Goal: Information Seeking & Learning: Learn about a topic

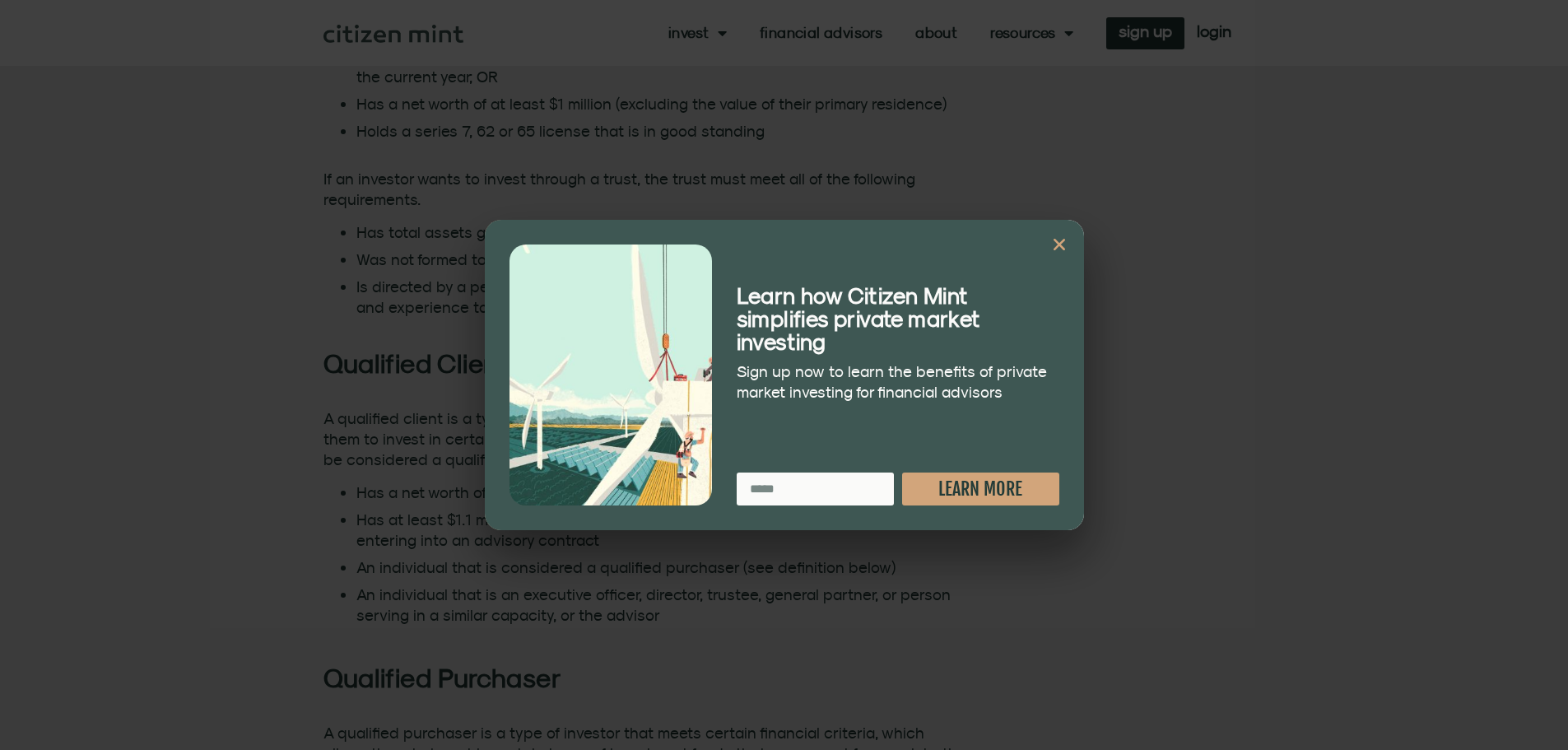
scroll to position [1317, 0]
click at [1057, 237] on icon "Close" at bounding box center [1059, 244] width 17 height 17
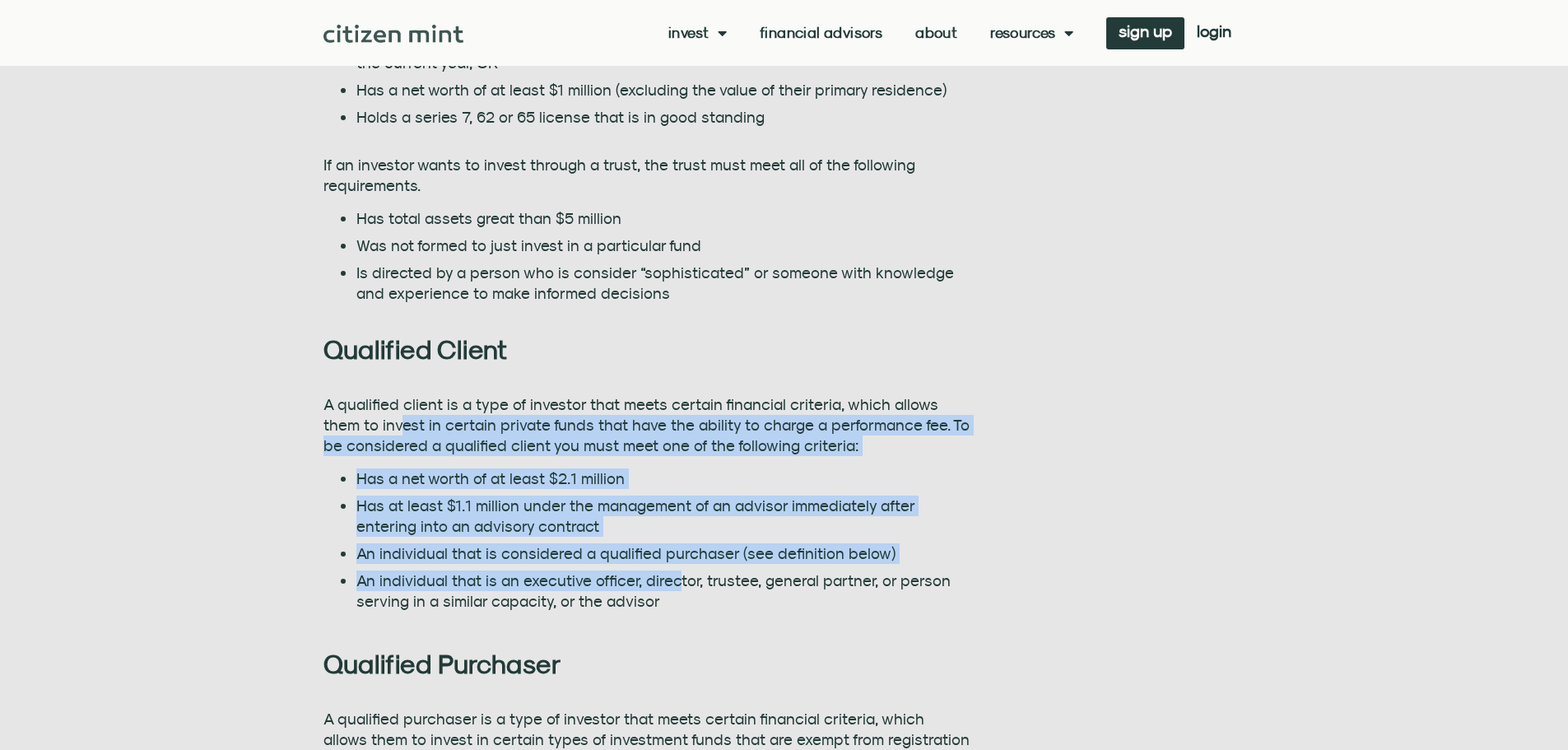
drag, startPoint x: 361, startPoint y: 429, endPoint x: 671, endPoint y: 590, distance: 349.3
type textarea "**********"
click at [671, 590] on div "A qualified client is a type of investor that meets certain financial criteria,…" at bounding box center [646, 503] width 647 height 217
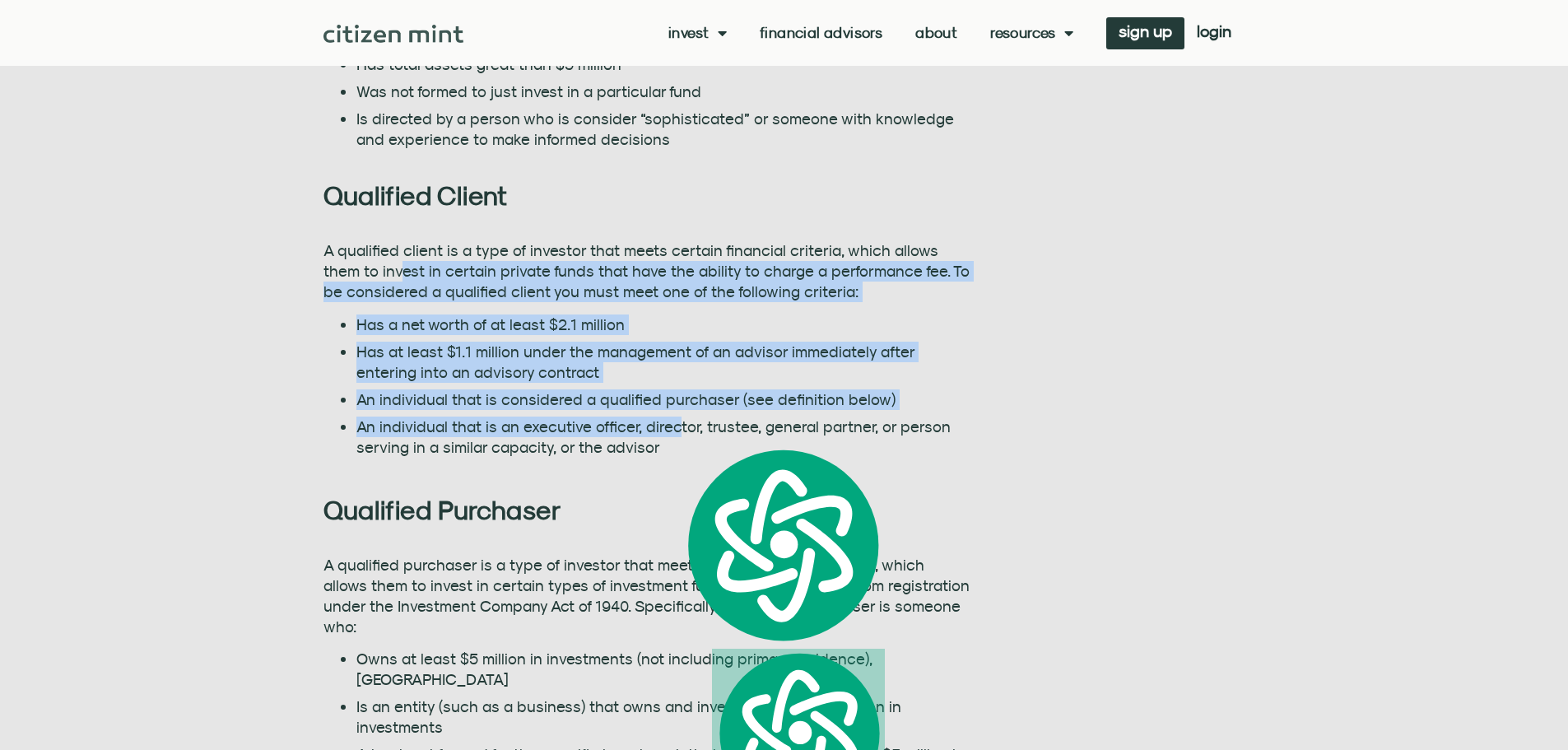
scroll to position [1646, 0]
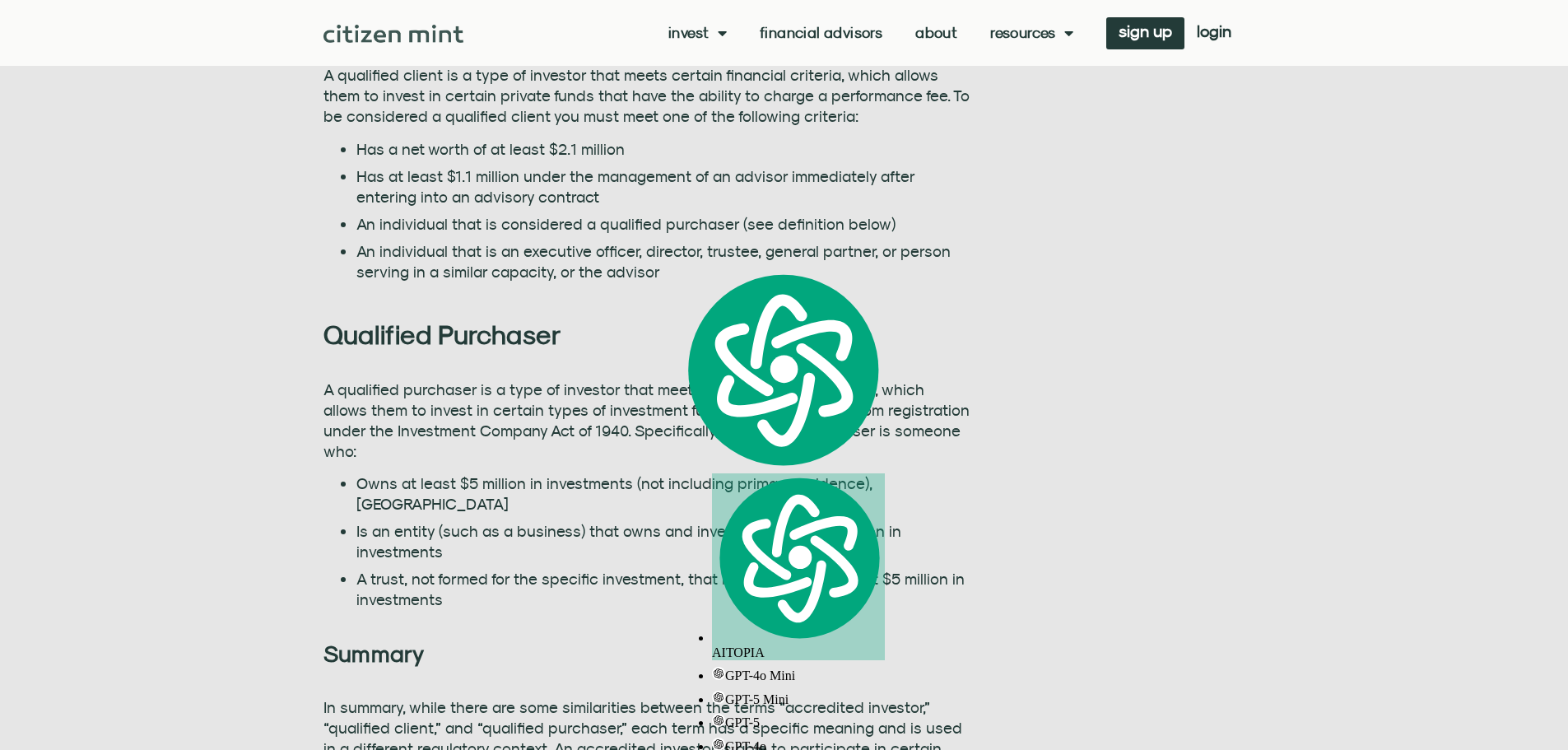
click at [453, 410] on p "A qualified purchaser is a type of investor that meets certain financial criter…" at bounding box center [646, 420] width 647 height 82
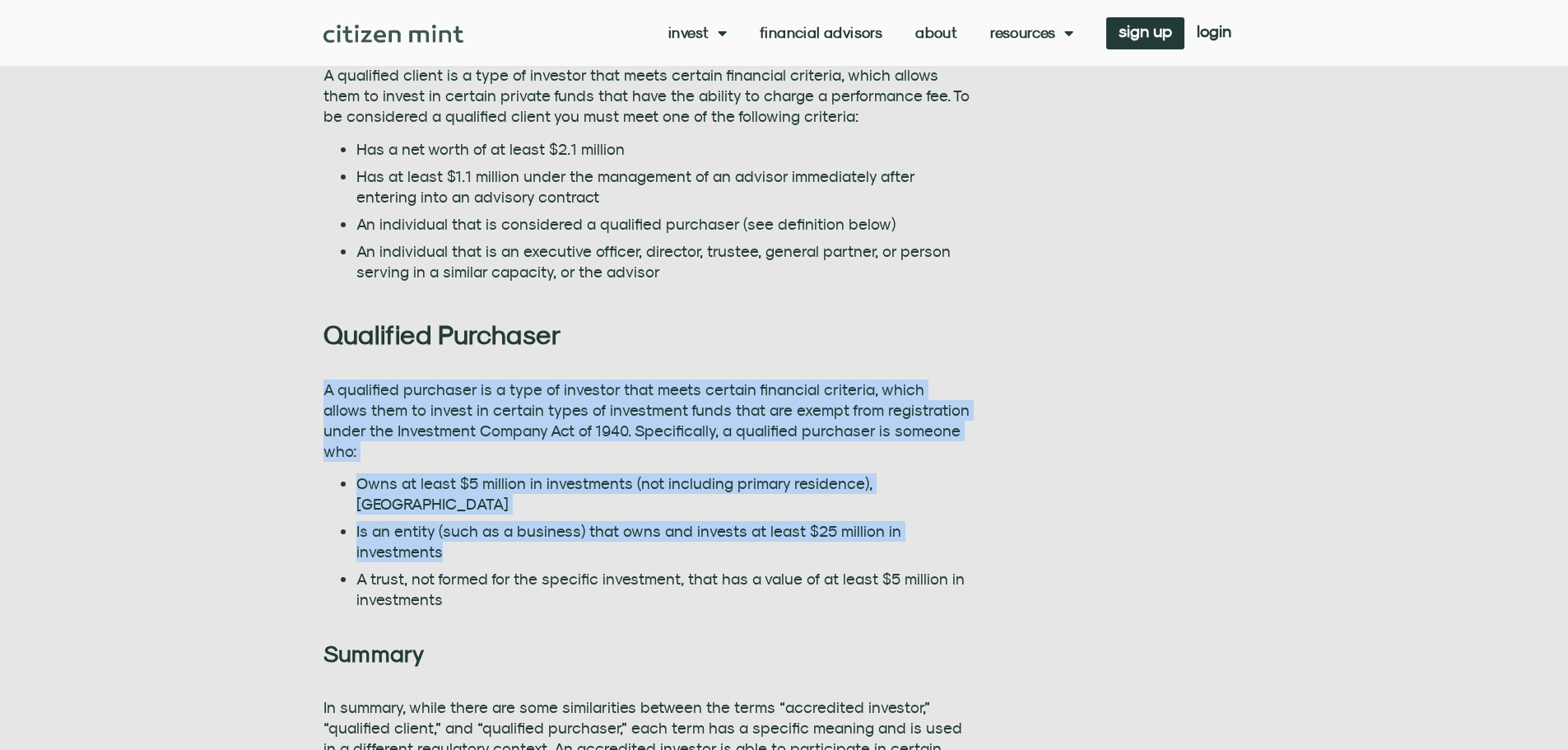
drag, startPoint x: 448, startPoint y: 510, endPoint x: 326, endPoint y: 394, distance: 168.3
click at [326, 394] on div "A qualified purchaser is a type of investor that meets certain financial criter…" at bounding box center [646, 494] width 647 height 231
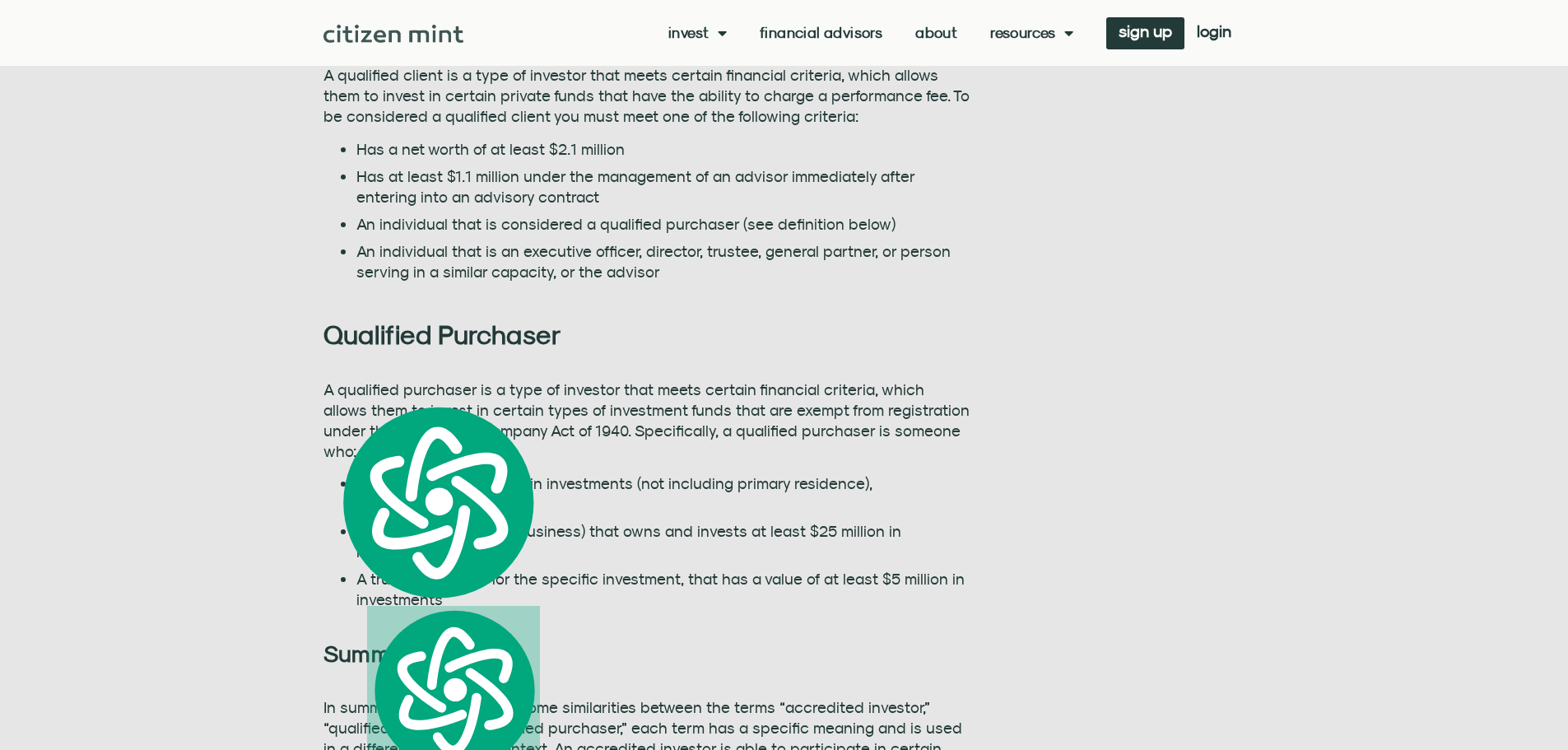
drag, startPoint x: 507, startPoint y: 544, endPoint x: 502, endPoint y: 534, distance: 11.2
click at [506, 569] on li "A trust, not formed for the specific investment, that has a value of at least $…" at bounding box center [663, 589] width 614 height 41
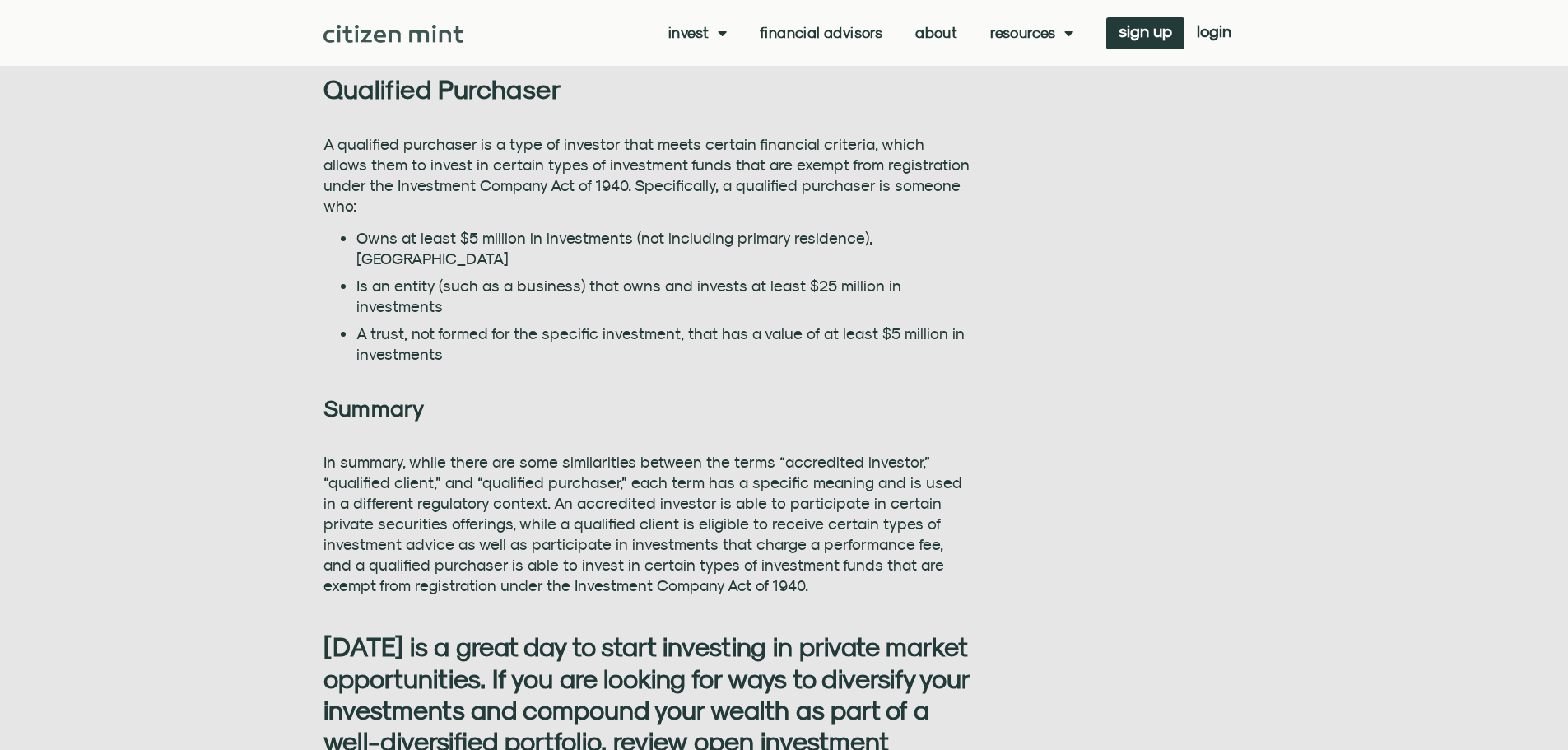
scroll to position [1894, 0]
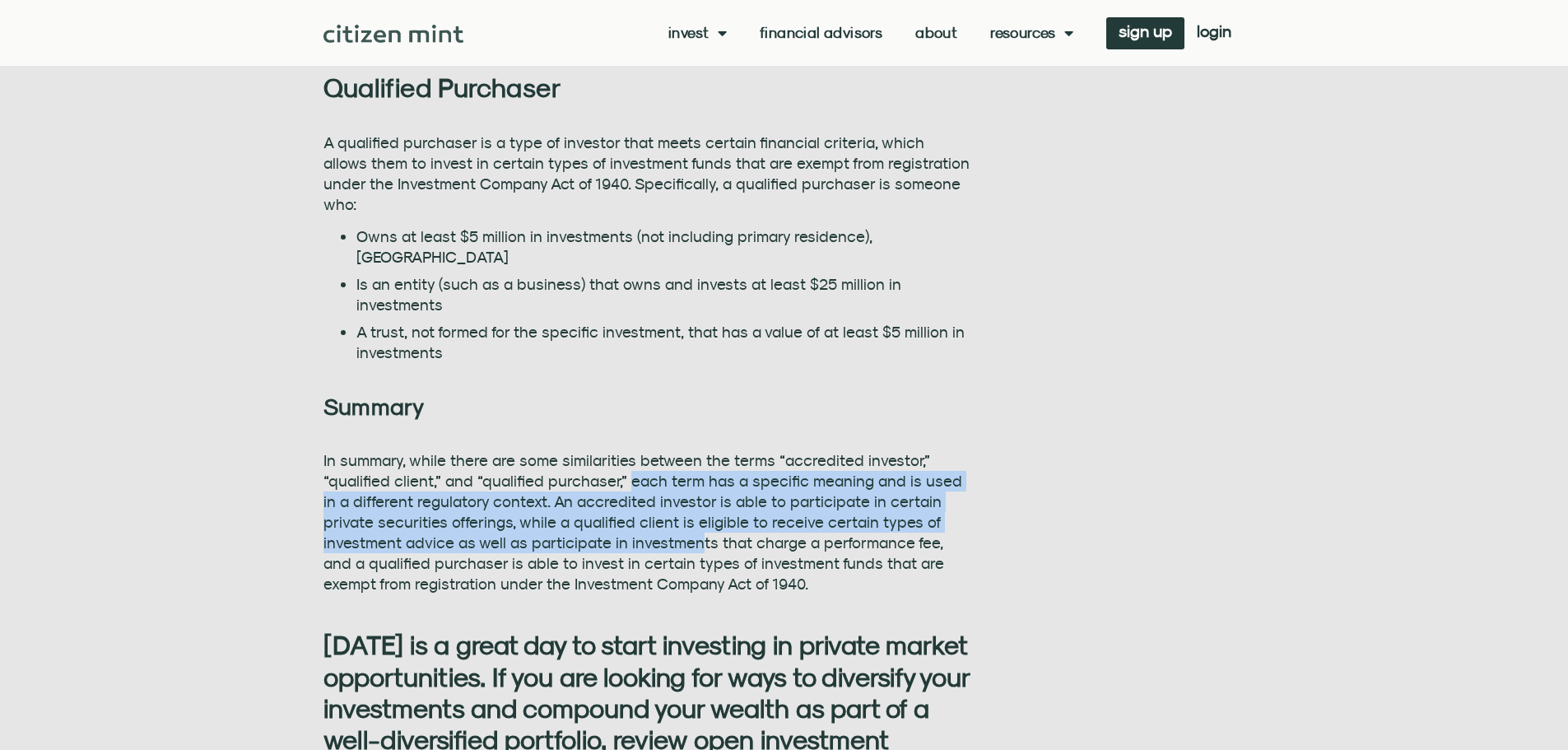
drag, startPoint x: 627, startPoint y: 444, endPoint x: 613, endPoint y: 493, distance: 51.0
click at [613, 493] on p "In summary, while there are some similarities between the terms “accredited inv…" at bounding box center [646, 522] width 647 height 144
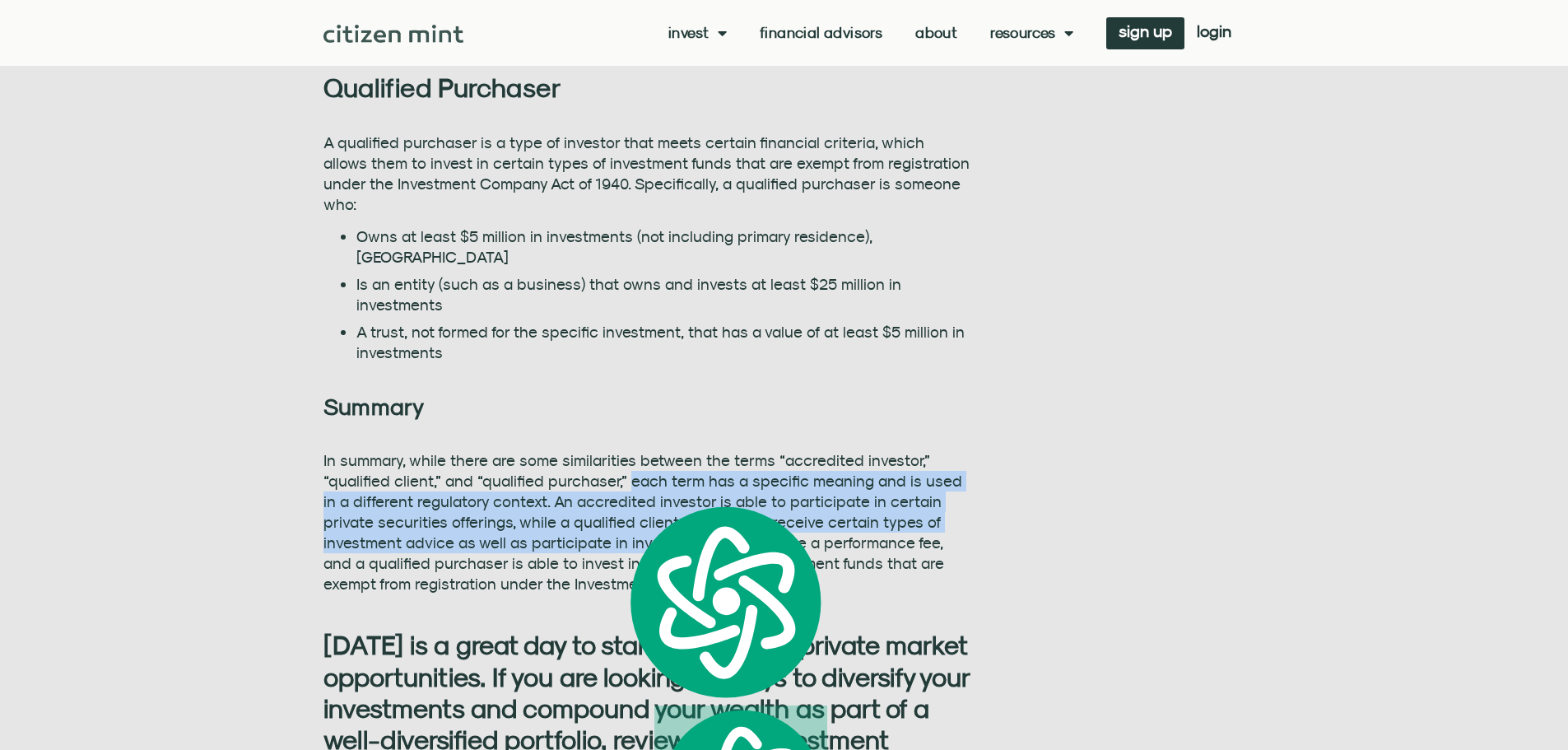
click at [487, 477] on p "In summary, while there are some similarities between the terms “accredited inv…" at bounding box center [646, 522] width 647 height 144
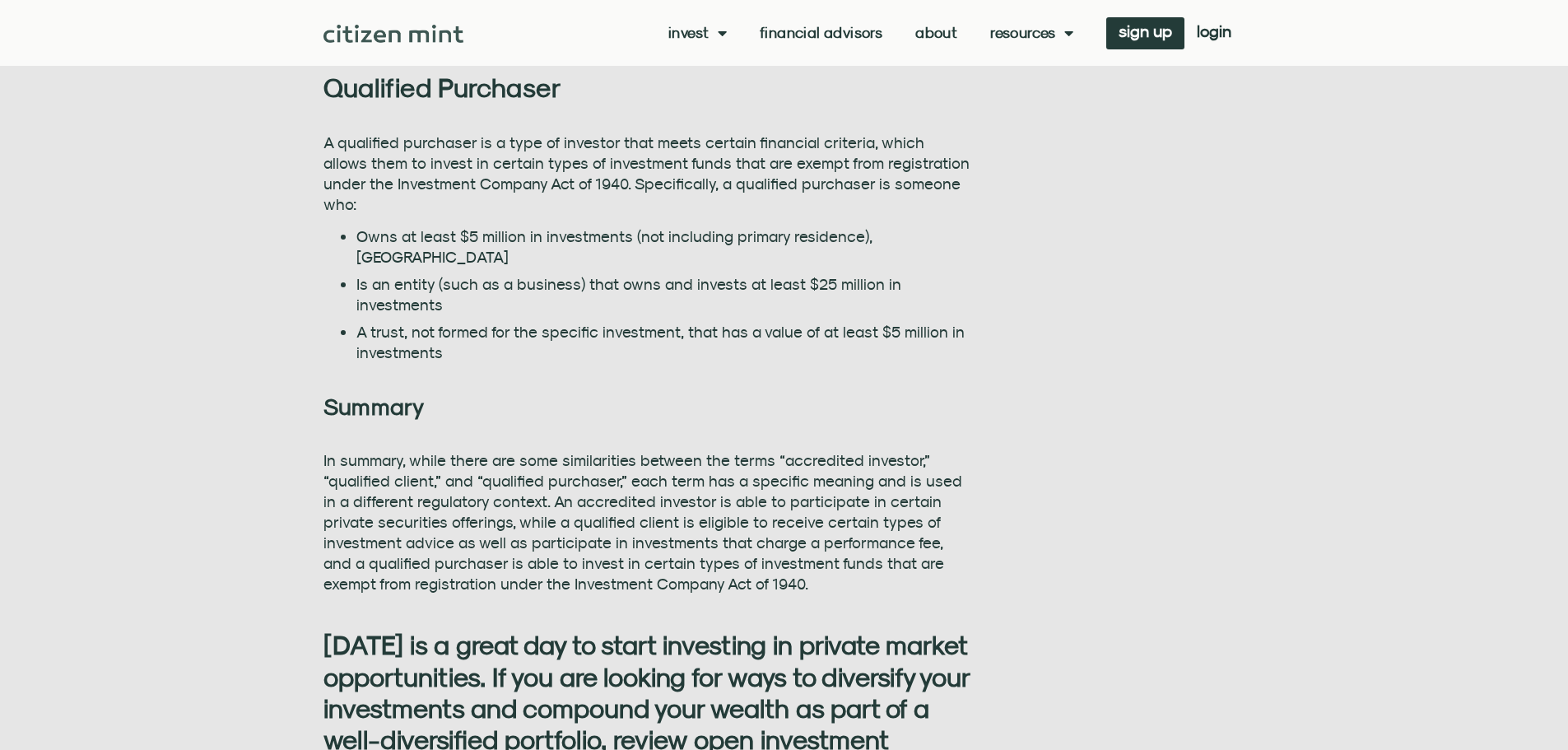
click at [484, 482] on p "In summary, while there are some similarities between the terms “accredited inv…" at bounding box center [646, 522] width 647 height 144
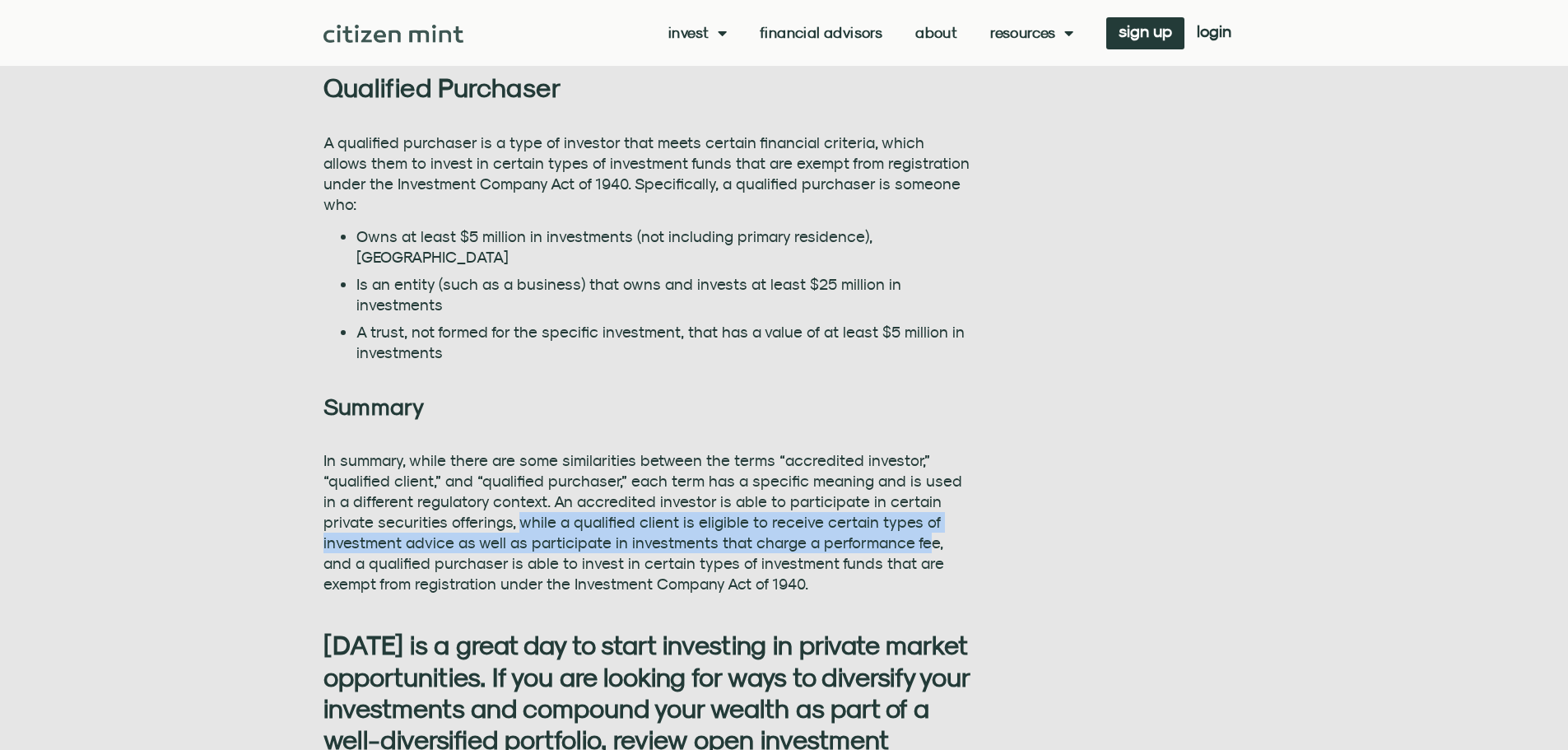
drag, startPoint x: 466, startPoint y: 482, endPoint x: 806, endPoint y: 504, distance: 340.7
click at [839, 505] on p "In summary, while there are some similarities between the terms “accredited inv…" at bounding box center [646, 522] width 647 height 144
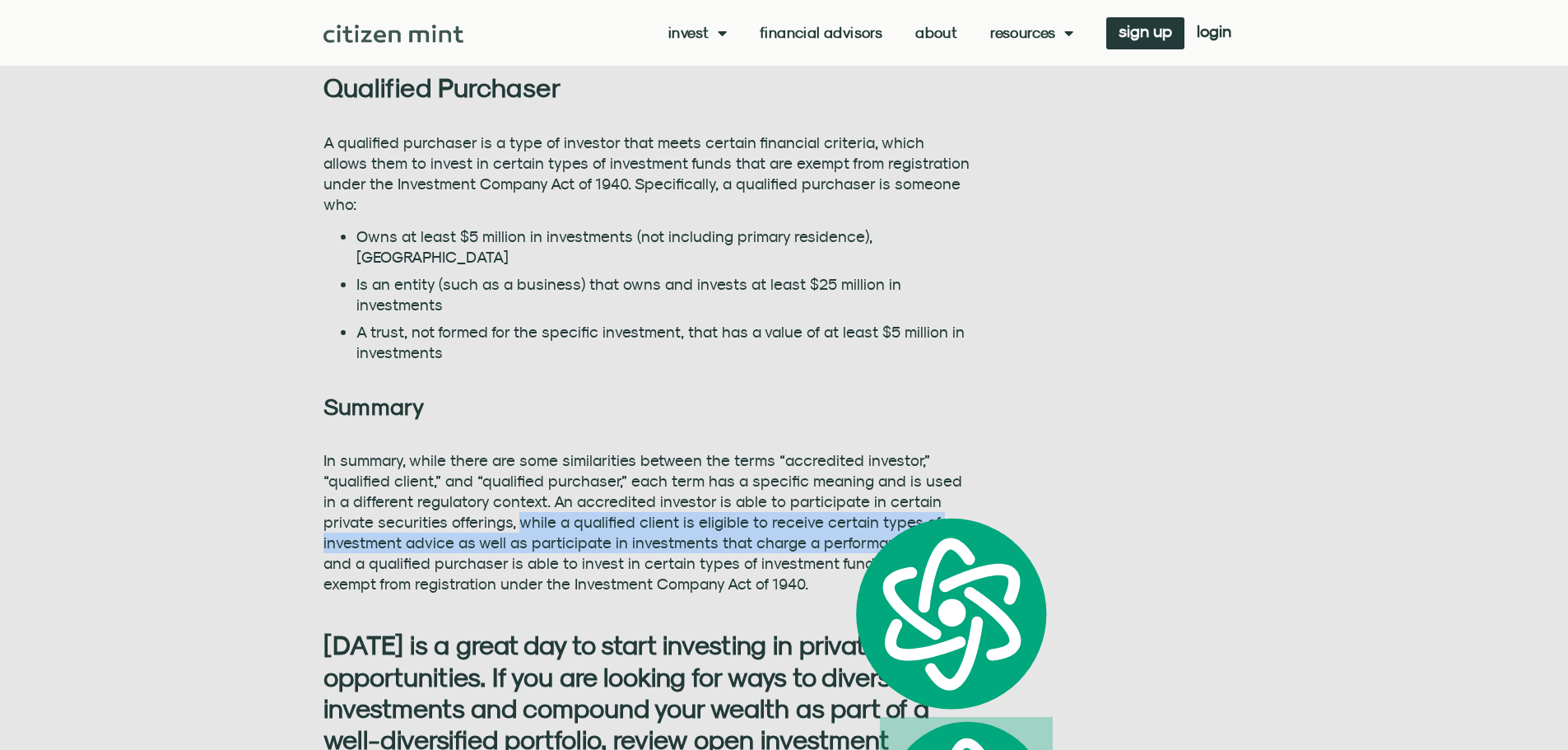
copy p "while a qualified client is eligible to receive certain types of investment adv…"
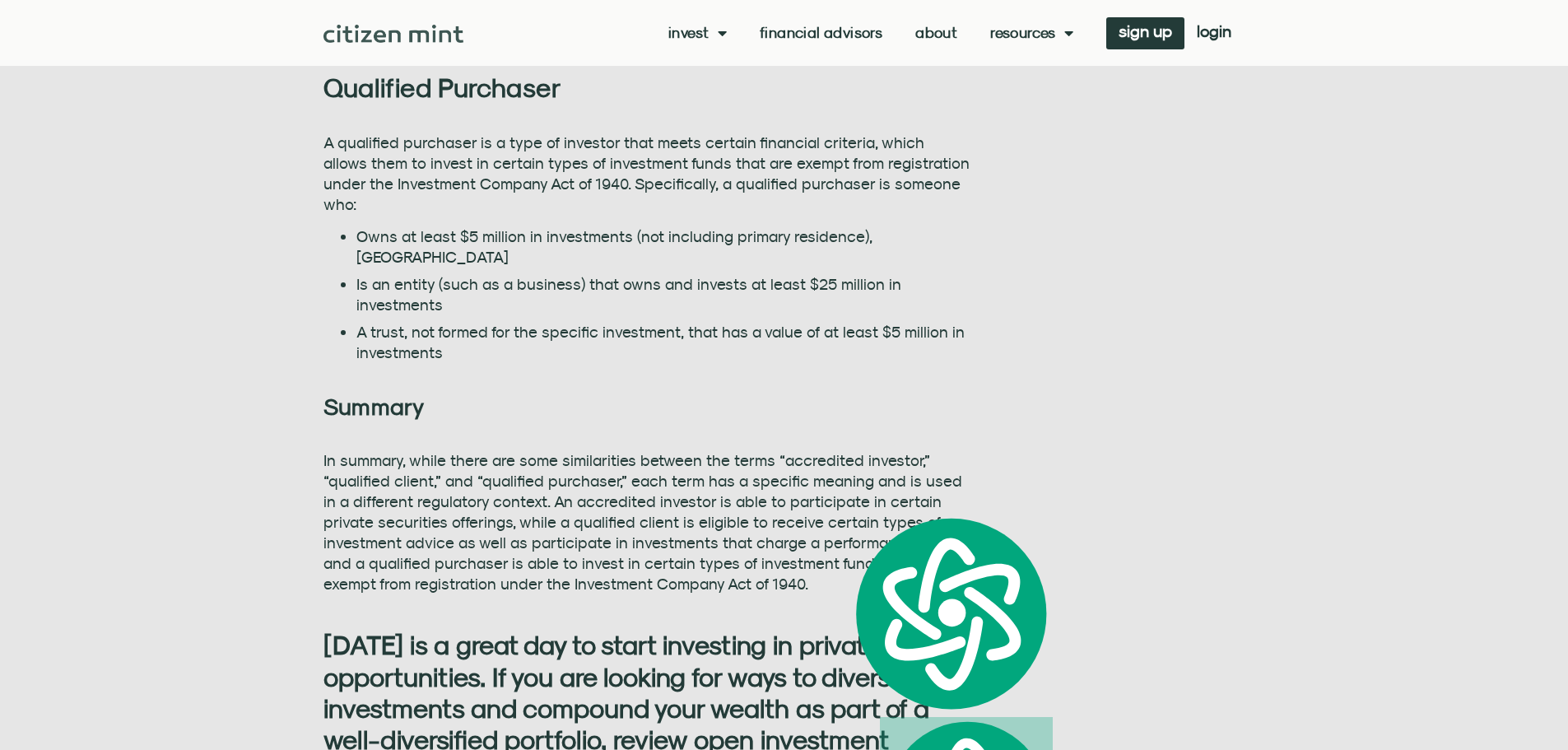
click at [594, 450] on p "In summary, while there are some similarities between the terms “accredited inv…" at bounding box center [646, 522] width 647 height 144
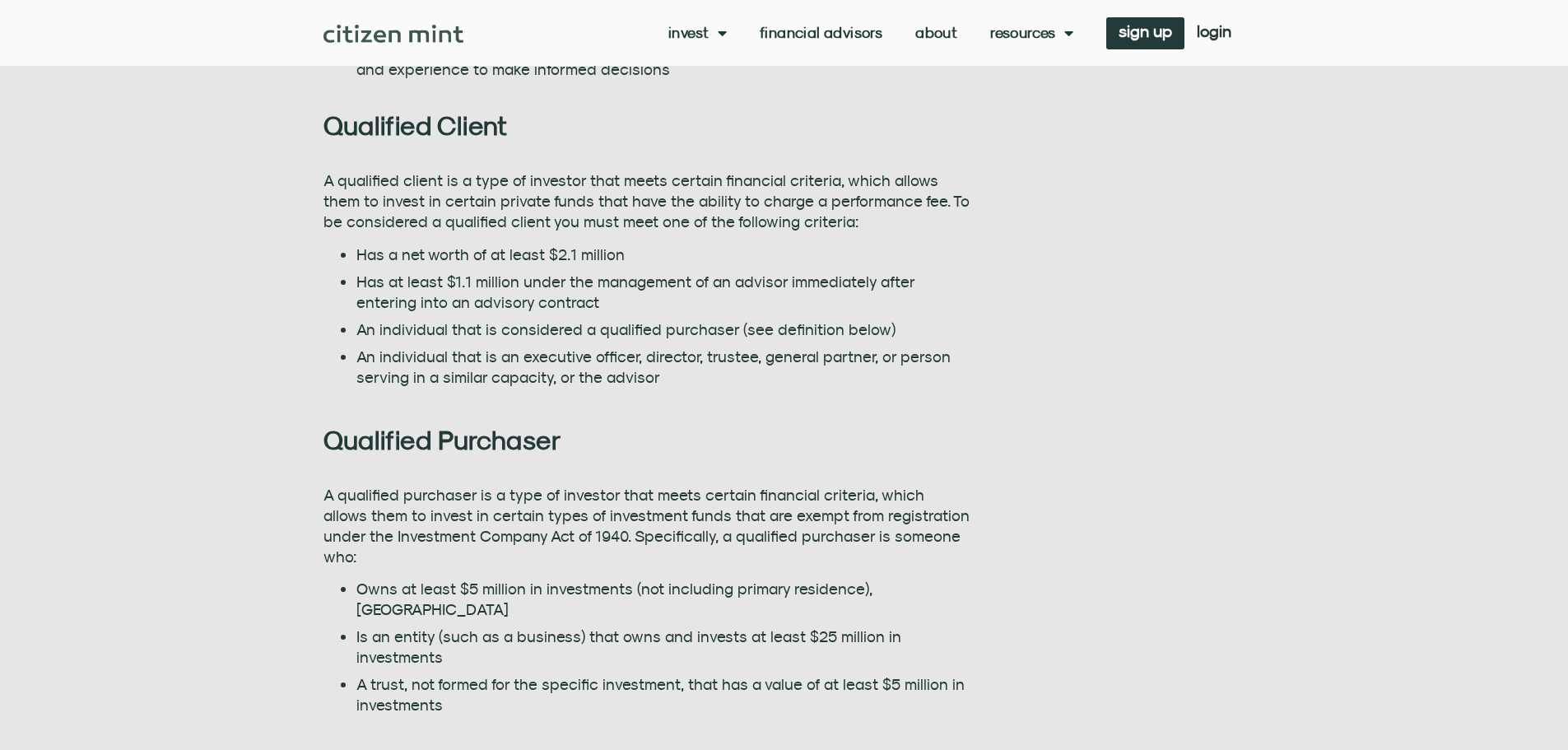
scroll to position [1317, 0]
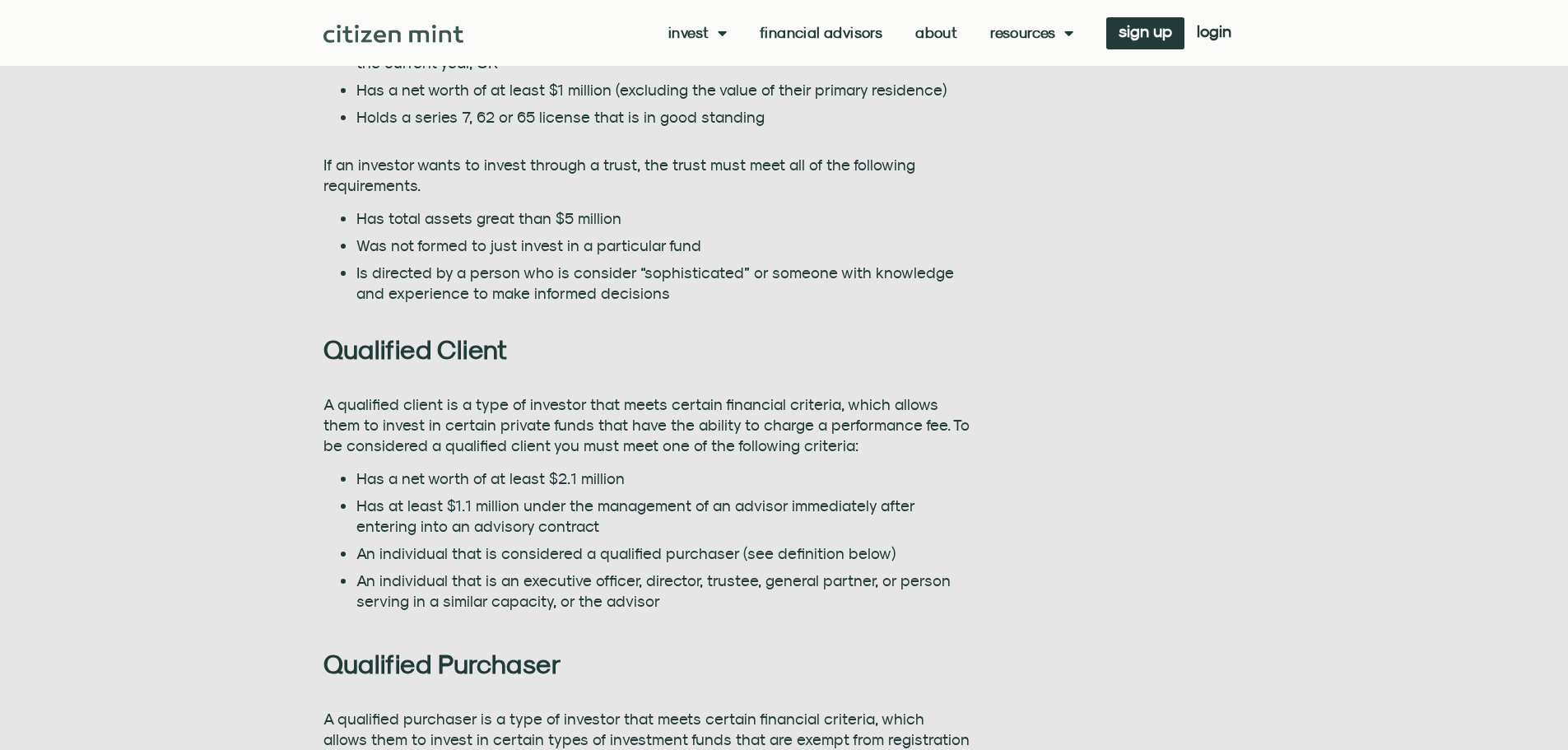
click at [538, 410] on p "A qualified client is a type of investor that meets certain financial criteria,…" at bounding box center [646, 425] width 647 height 62
click at [599, 476] on li "Has a net worth of at least $2.1 million" at bounding box center [663, 479] width 614 height 20
click at [577, 523] on li "Has at least $1.1 million under the management of an advisor immediately after …" at bounding box center [663, 516] width 614 height 41
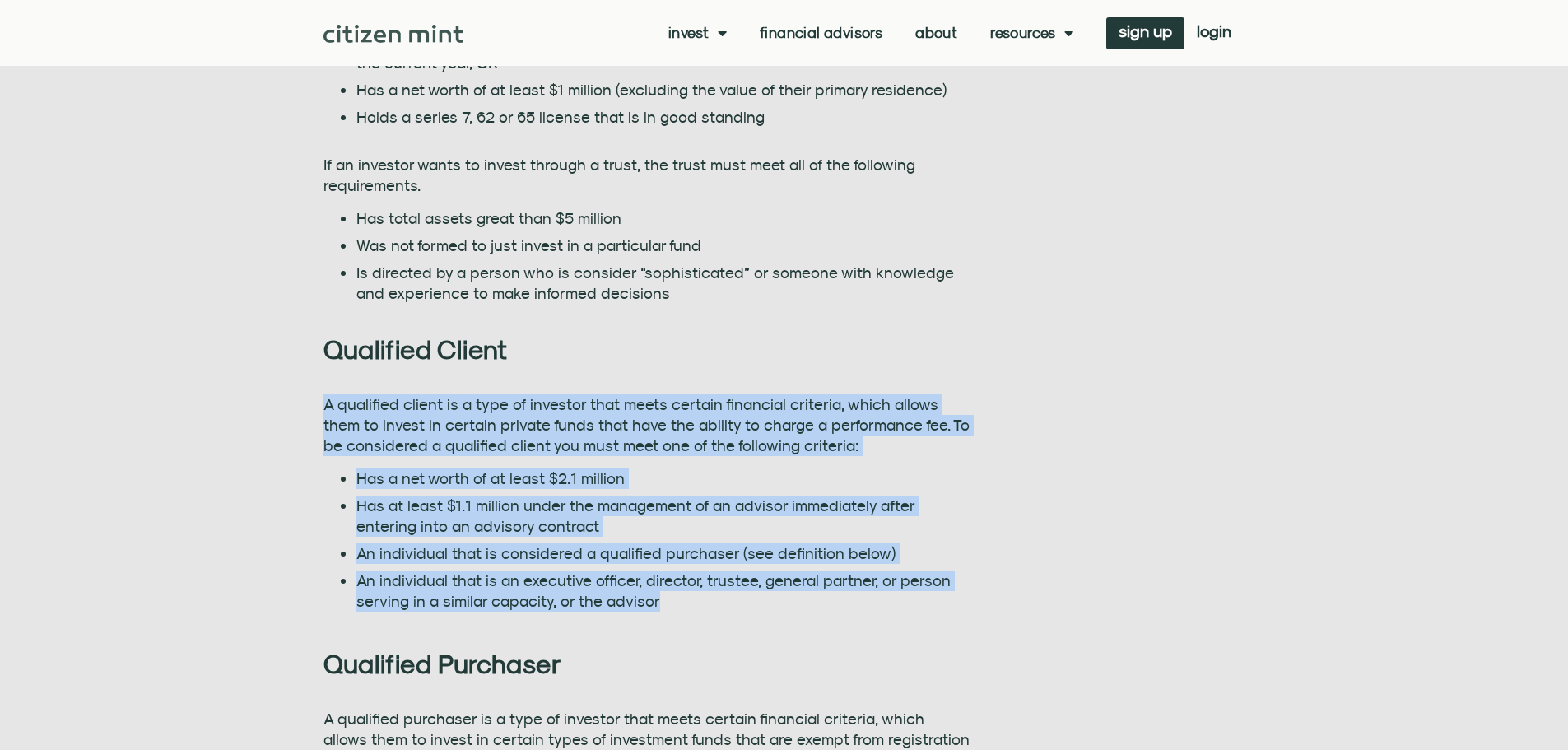
drag, startPoint x: 705, startPoint y: 629, endPoint x: 305, endPoint y: 385, distance: 468.5
click at [306, 389] on section "Citizen Mint Blog What is the difference between an Accredited Investor, a Qual…" at bounding box center [784, 295] width 1568 height 2228
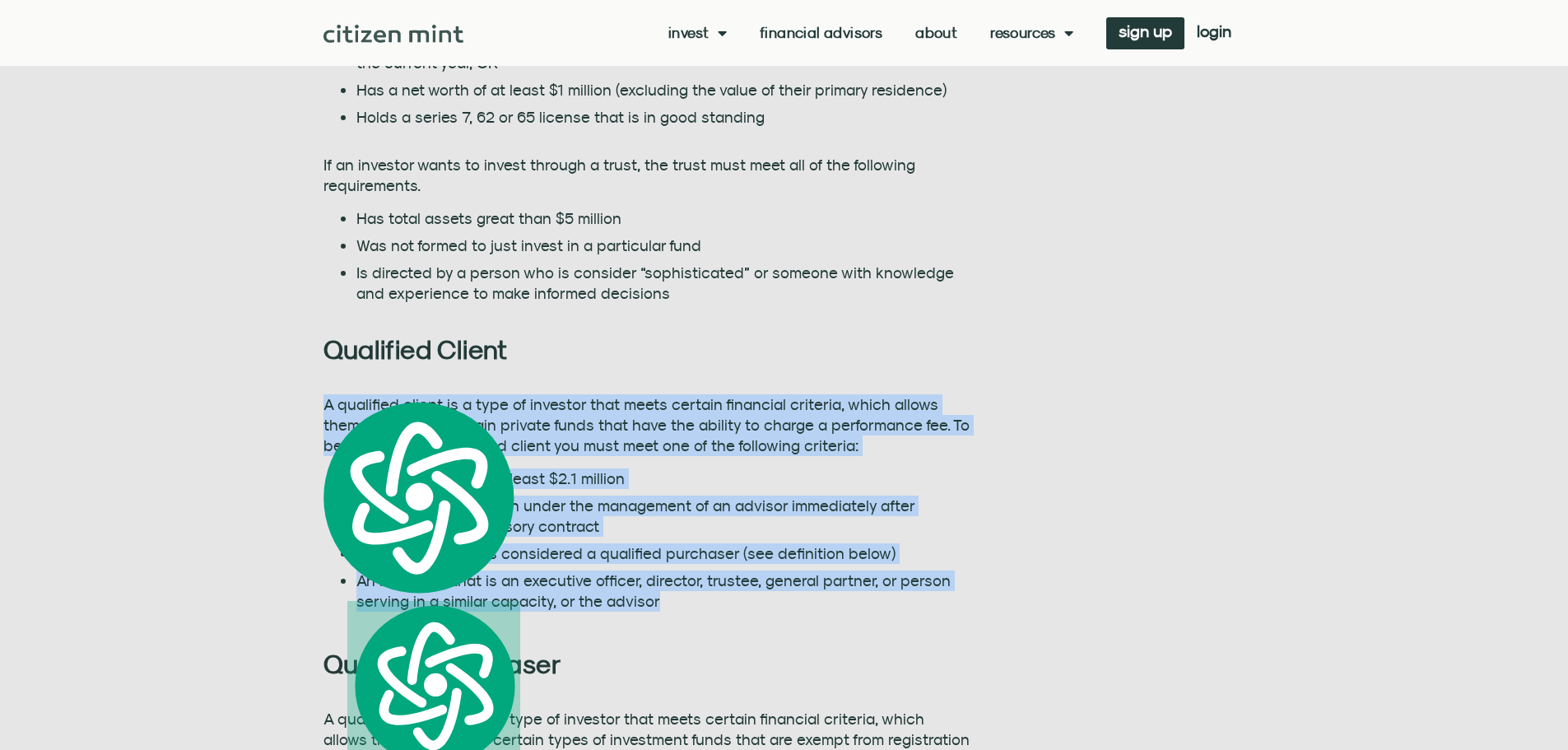
click at [616, 494] on ul "Has a net worth of at least $2.1 million Has at least $1.1 million under the ma…" at bounding box center [646, 540] width 647 height 144
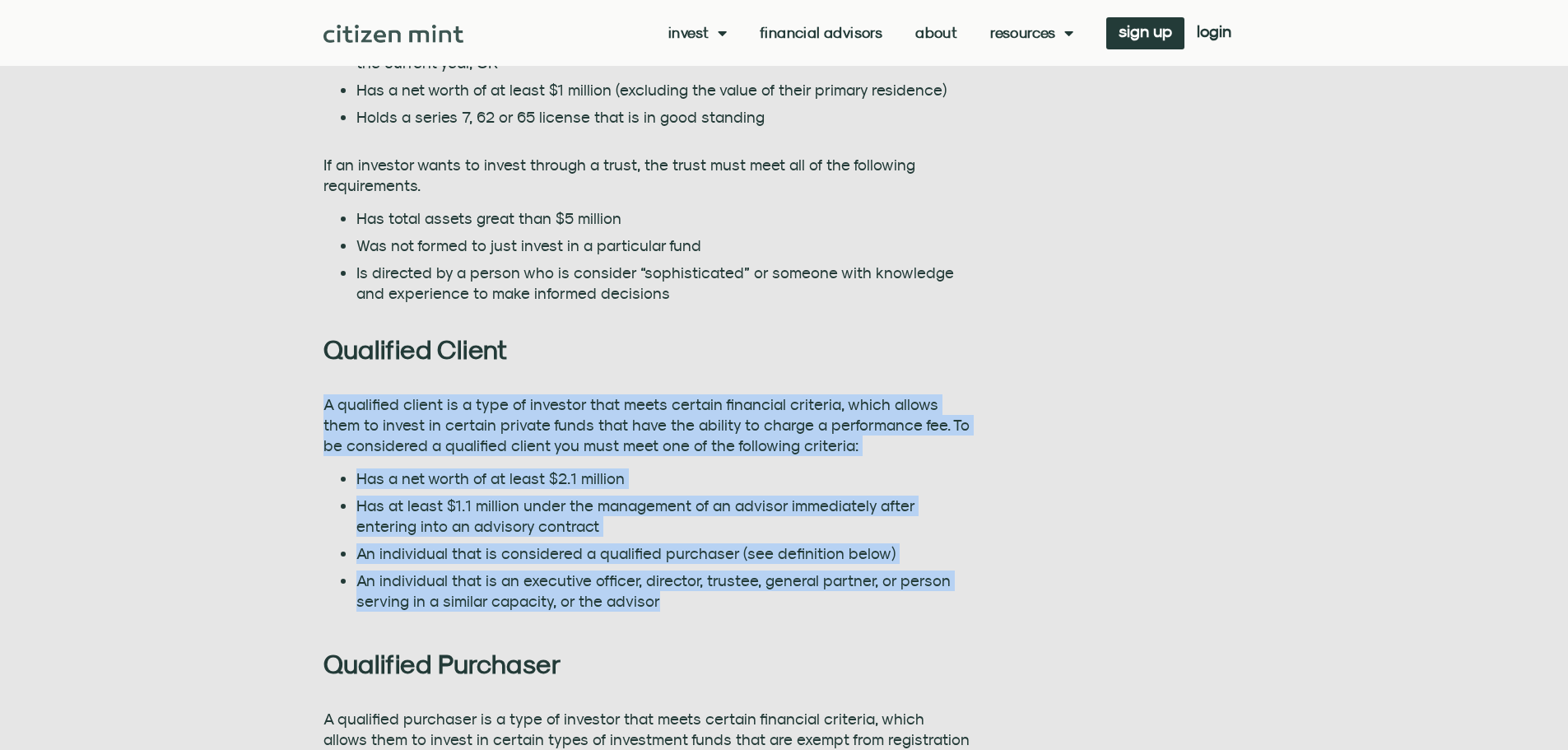
drag, startPoint x: 330, startPoint y: 396, endPoint x: 661, endPoint y: 611, distance: 394.7
click at [661, 611] on div "A qualified client is a type of investor that meets certain financial criteria,…" at bounding box center [646, 503] width 647 height 217
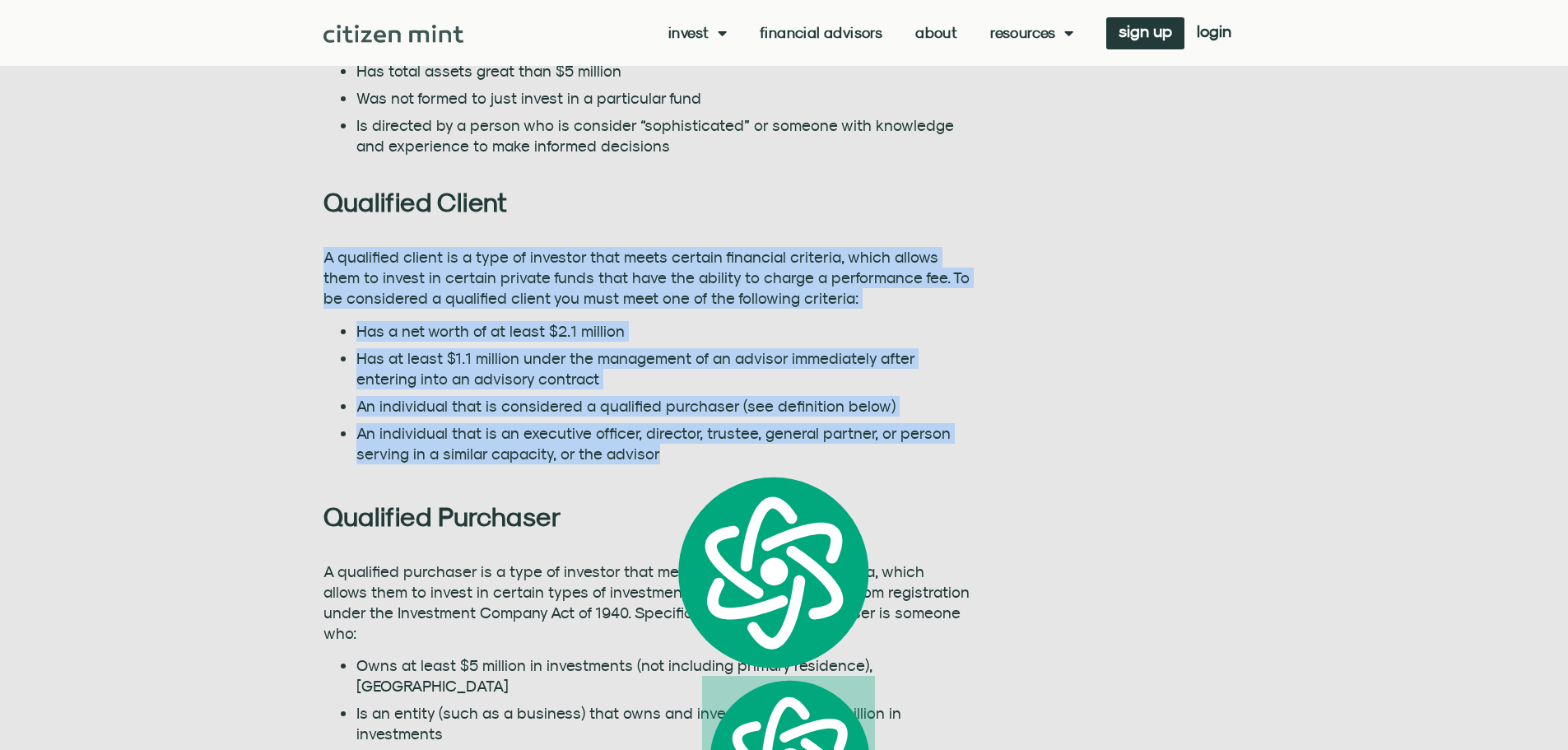
scroll to position [1646, 0]
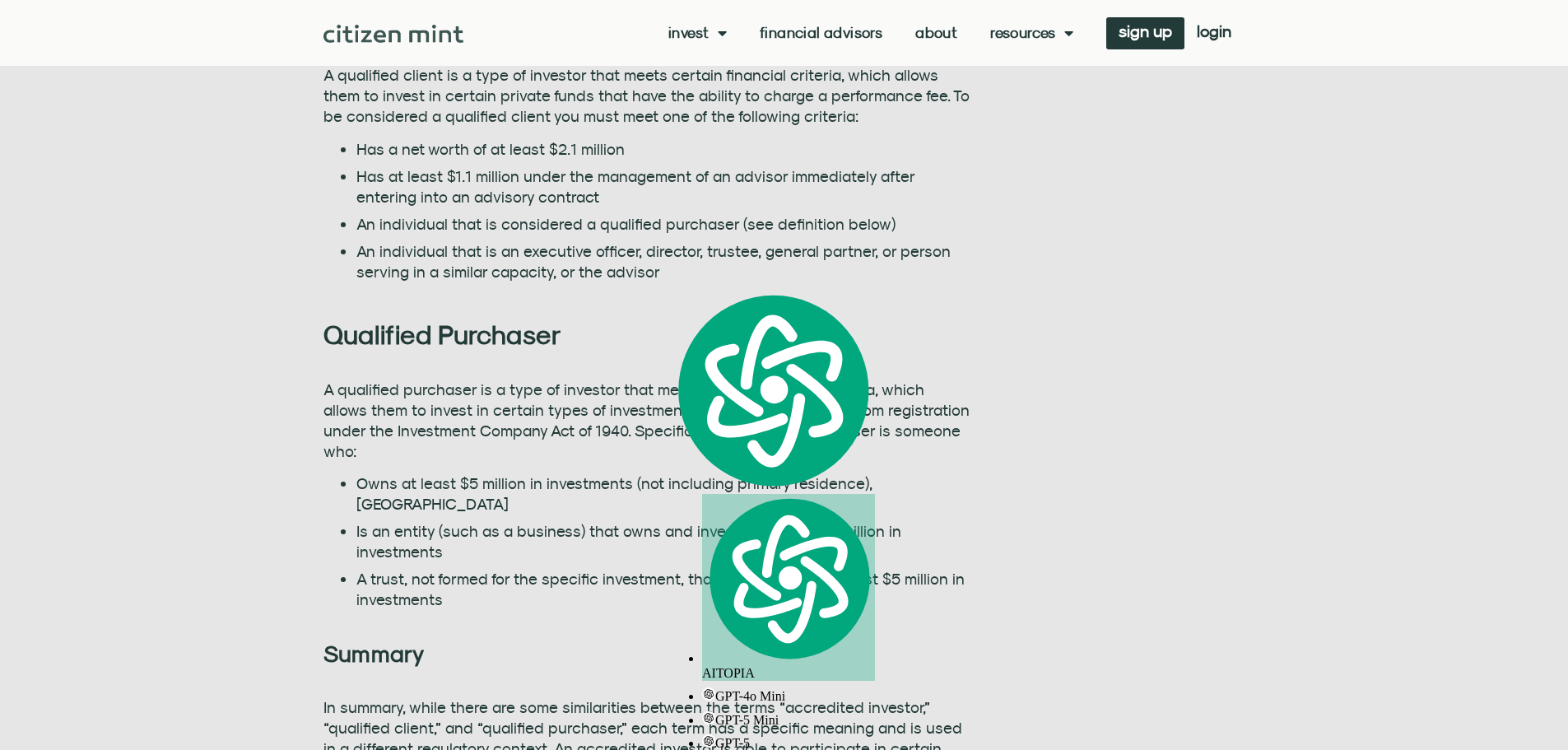
click at [586, 473] on li "Owns at least $5 million in investments (not including primary residence), [GEO…" at bounding box center [663, 494] width 614 height 41
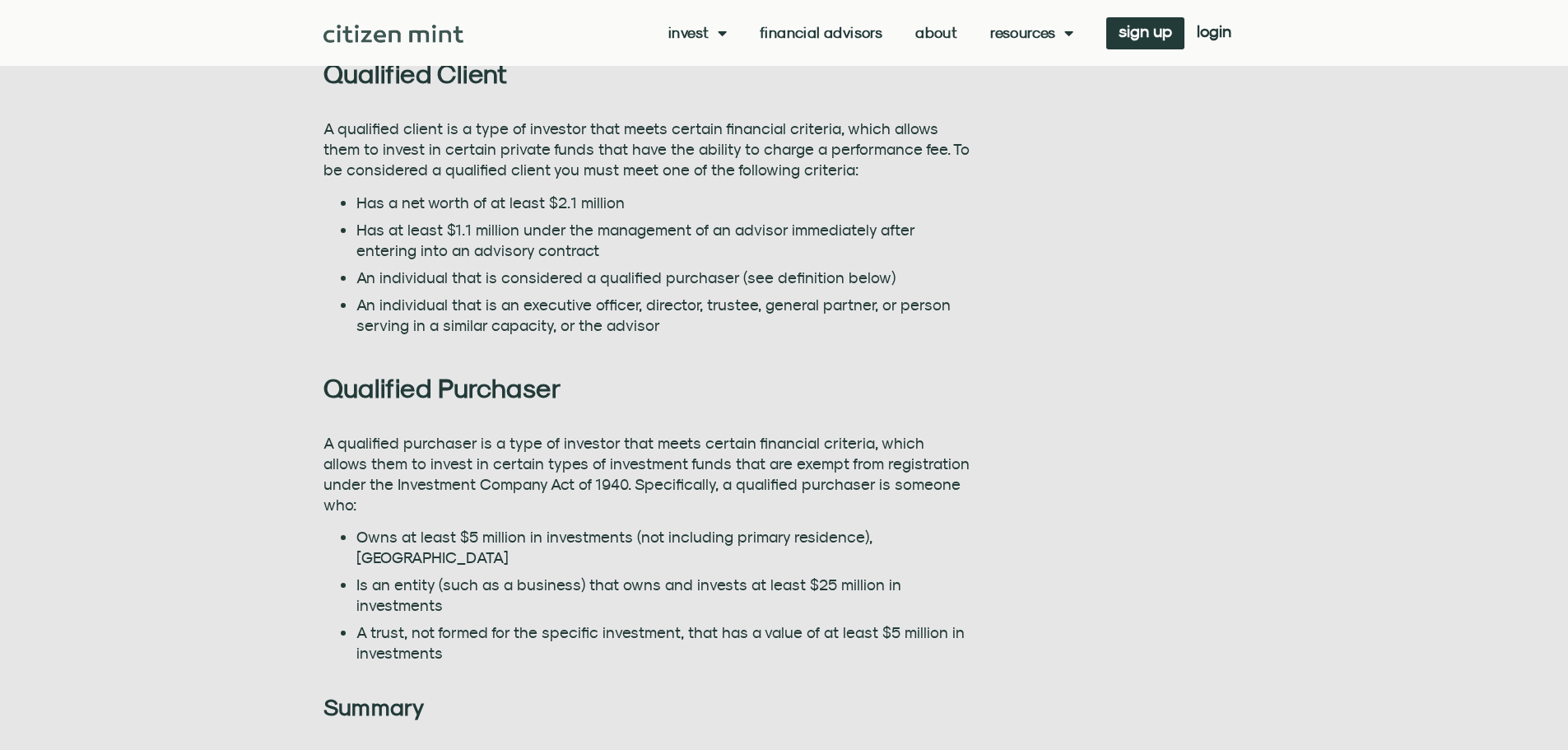
scroll to position [1564, 0]
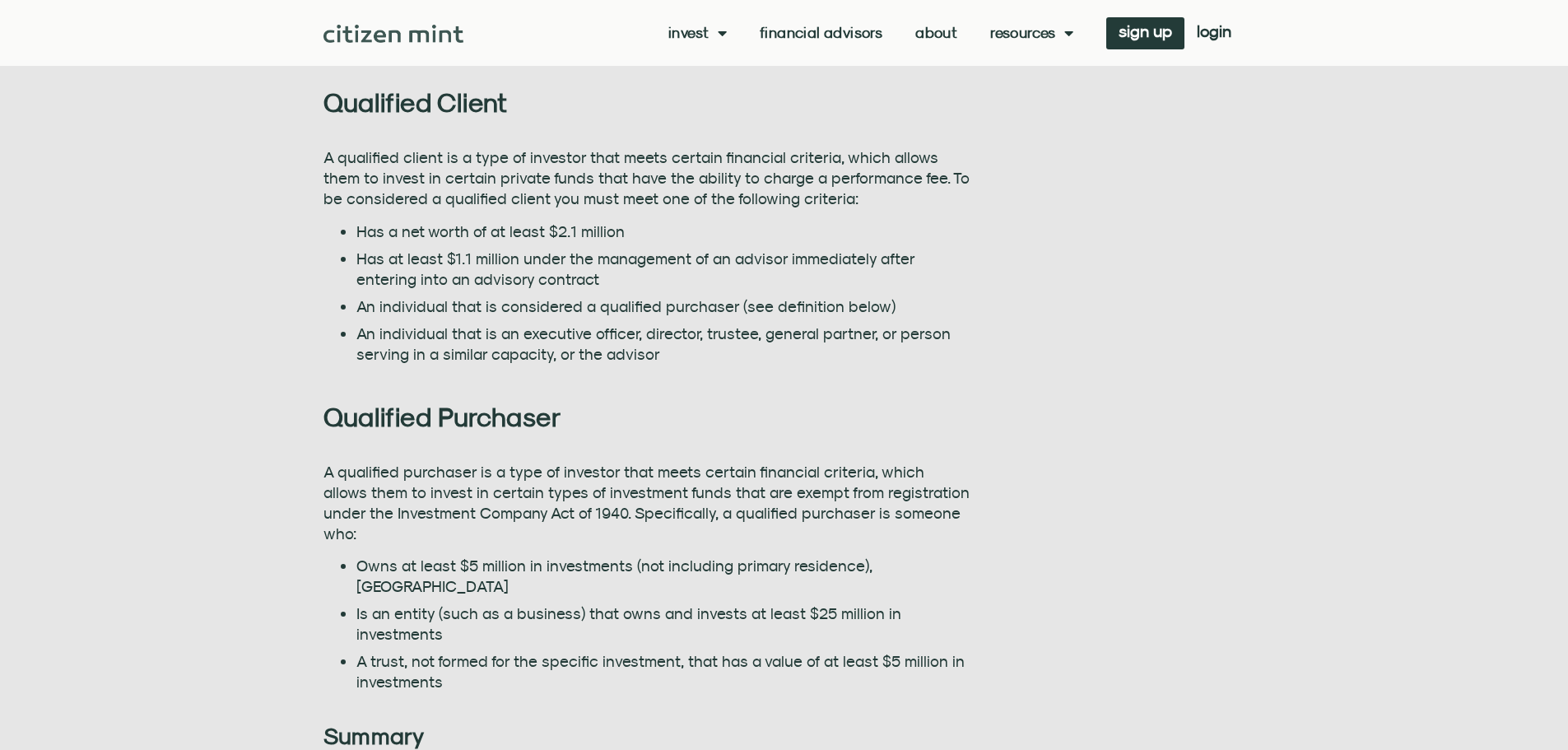
drag, startPoint x: 460, startPoint y: 185, endPoint x: 728, endPoint y: 218, distance: 270.0
click at [460, 185] on p "A qualified client is a type of investor that meets certain financial criteria,…" at bounding box center [646, 178] width 647 height 62
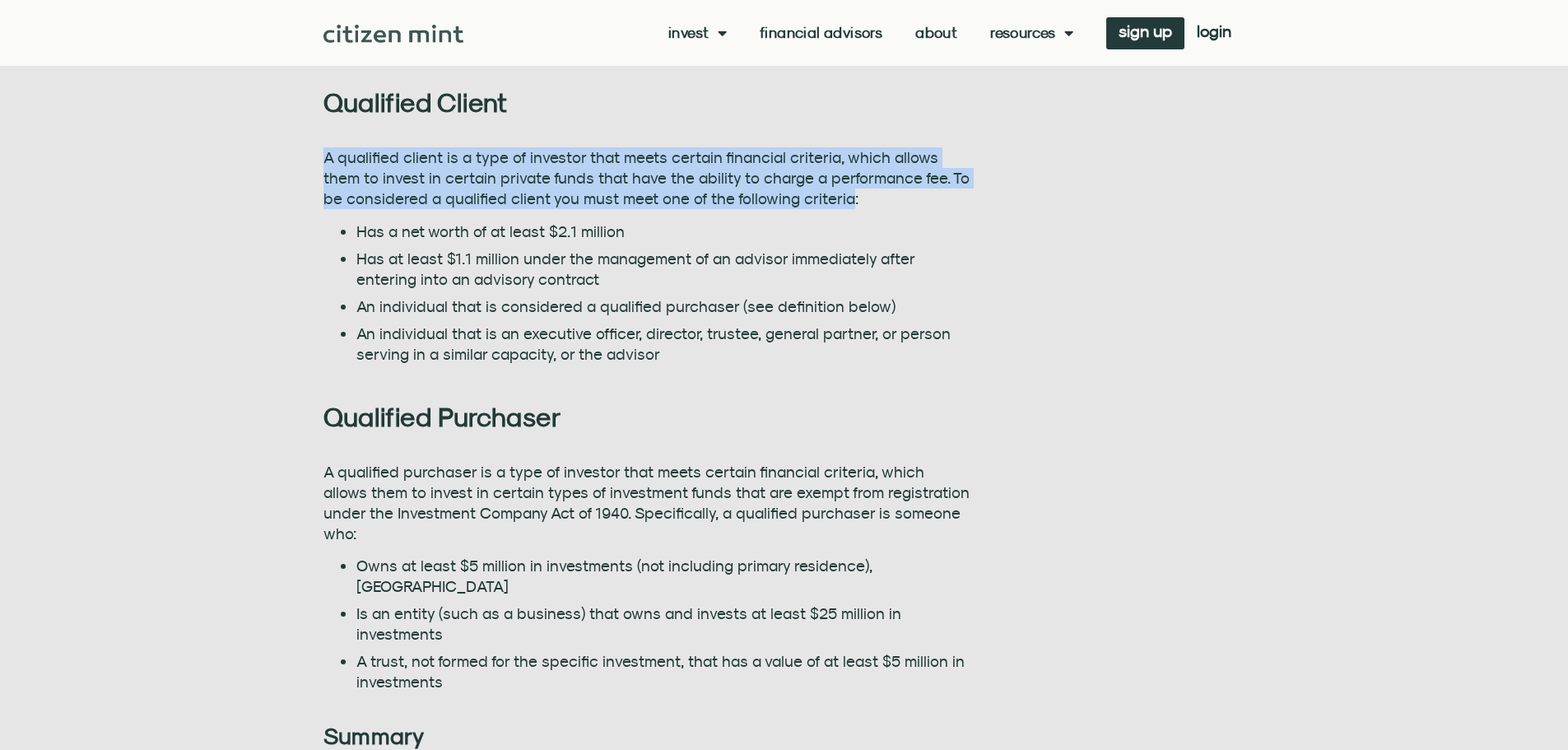
drag, startPoint x: 812, startPoint y: 198, endPoint x: 308, endPoint y: 163, distance: 505.2
click at [308, 163] on section "Citizen Mint Blog What is the difference between an Accredited Investor, a Qual…" at bounding box center [784, 49] width 1568 height 2228
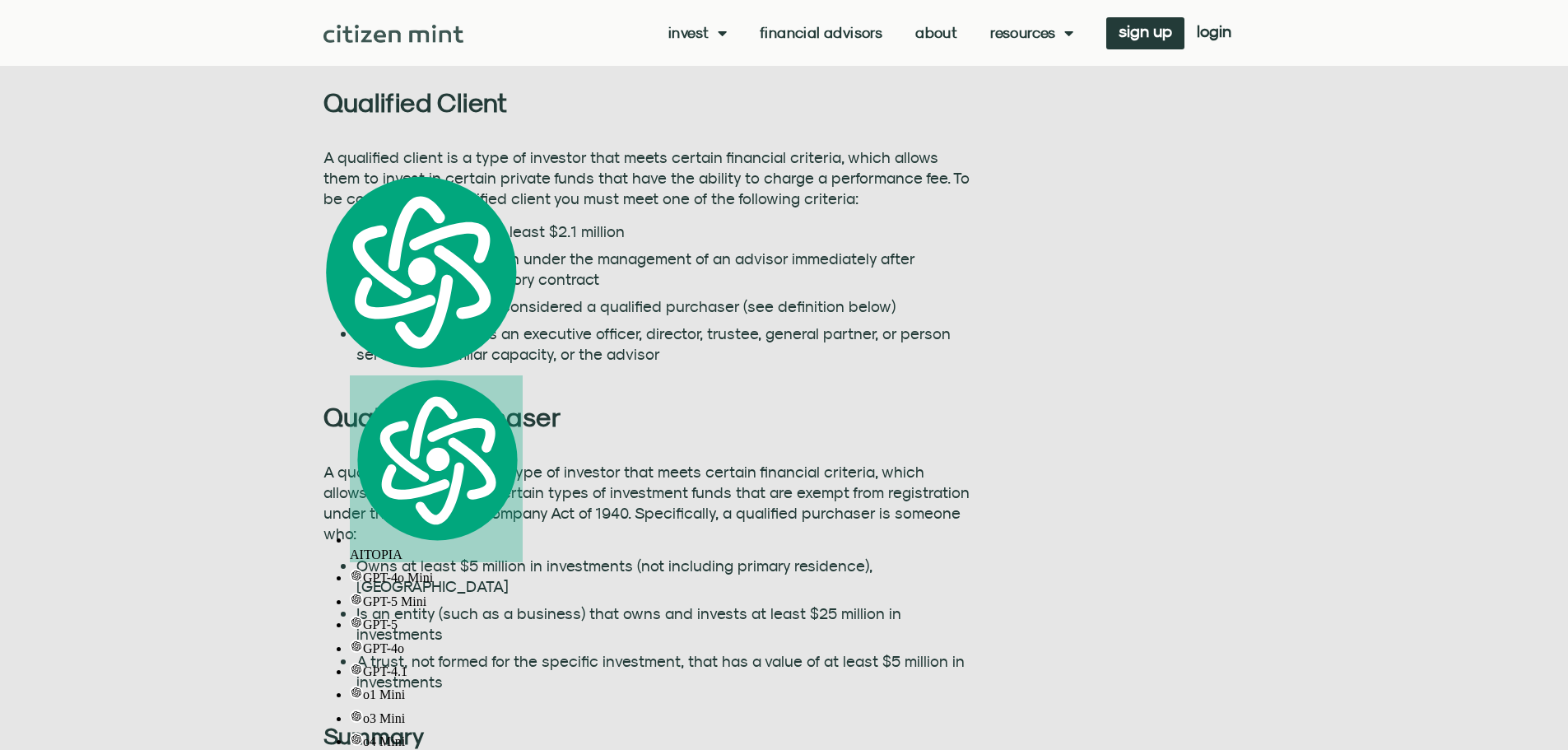
drag, startPoint x: 403, startPoint y: 242, endPoint x: 517, endPoint y: 236, distance: 114.2
click at [405, 243] on ul "Has a net worth of at least $2.1 million Has at least $1.1 million under the ma…" at bounding box center [646, 293] width 647 height 144
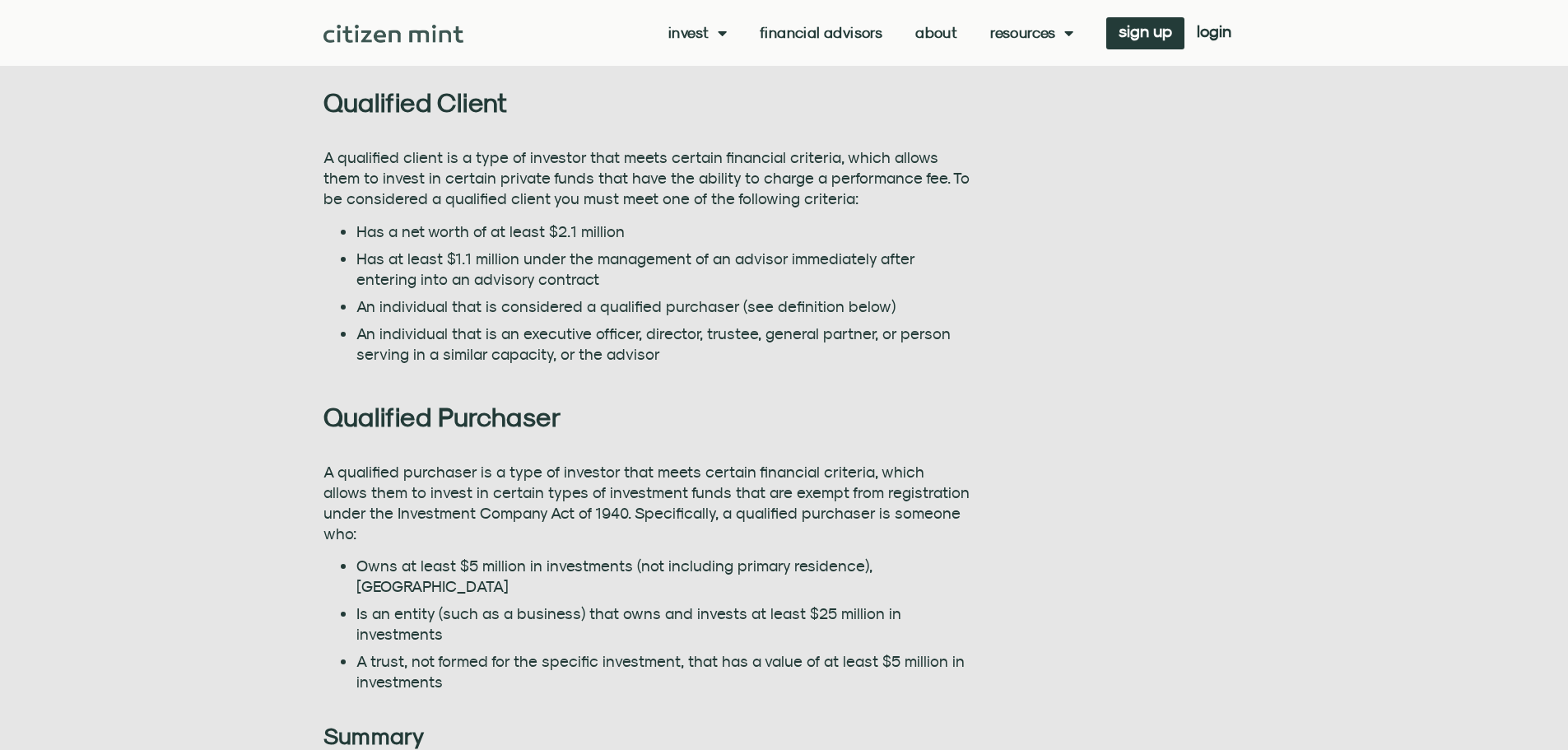
click at [542, 278] on li "Has at least $1.1 million under the management of an advisor immediately after …" at bounding box center [663, 269] width 614 height 41
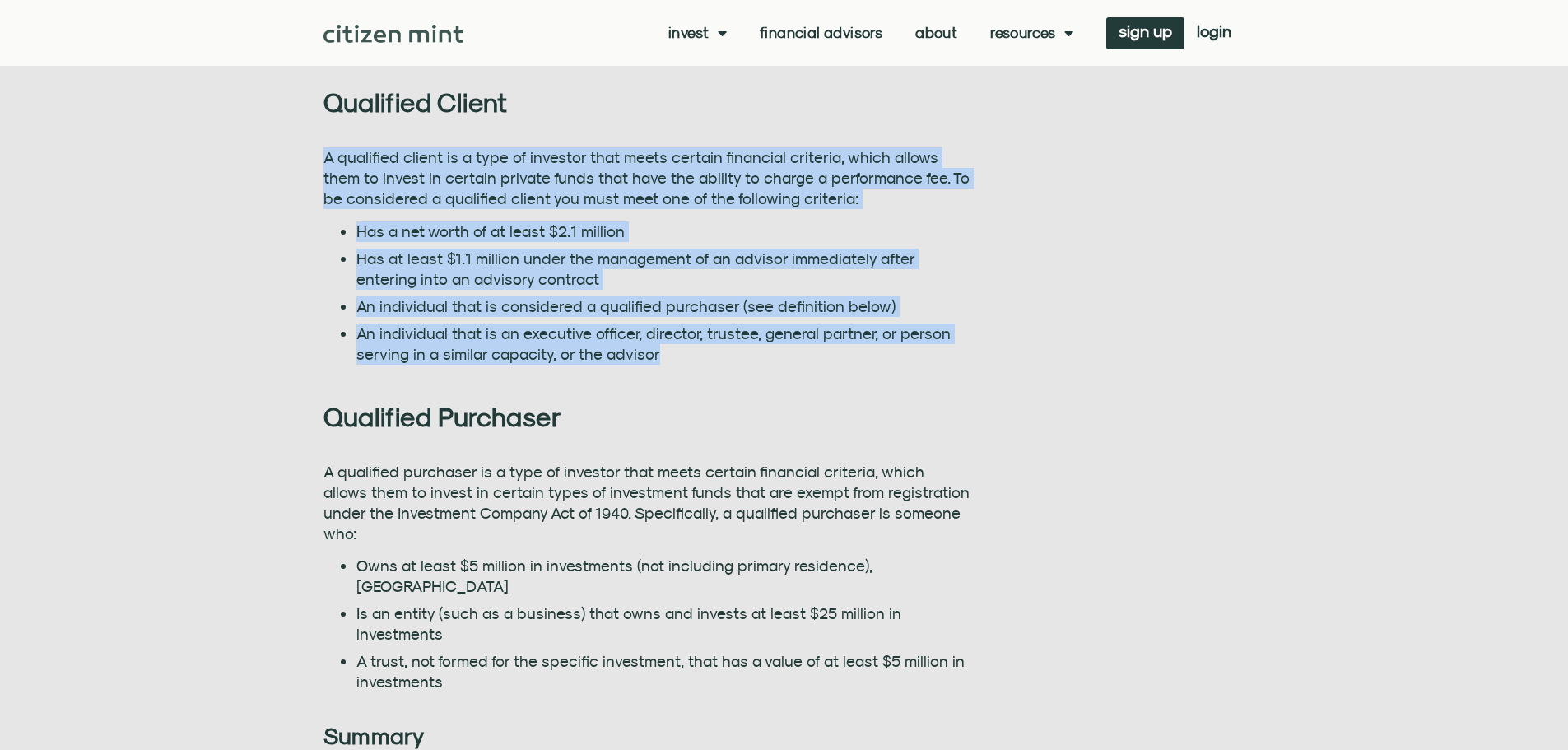
drag, startPoint x: 678, startPoint y: 358, endPoint x: 325, endPoint y: 154, distance: 407.7
click at [325, 154] on div "A qualified client is a type of investor that meets certain financial criteria,…" at bounding box center [646, 256] width 647 height 217
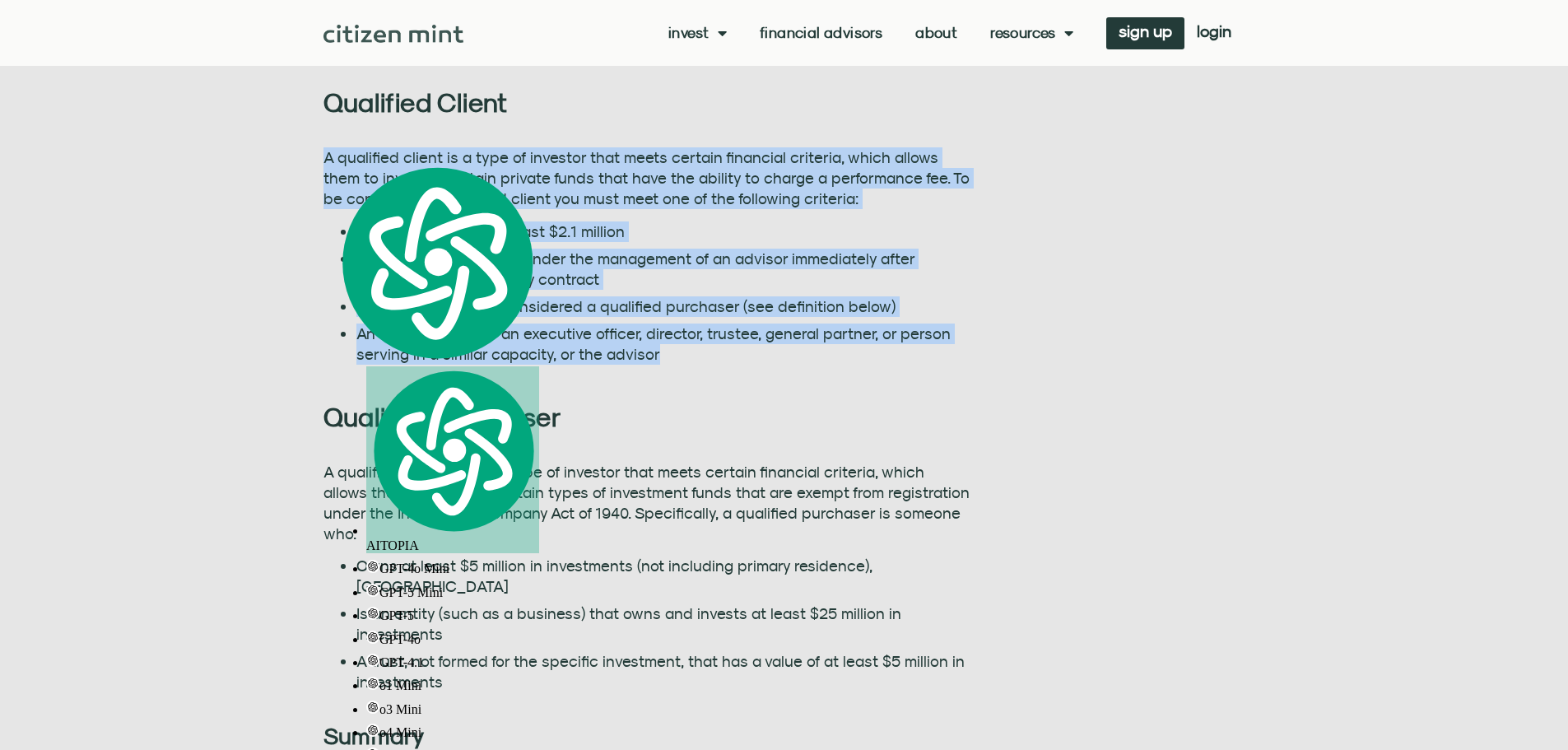
drag, startPoint x: 377, startPoint y: 165, endPoint x: 745, endPoint y: 157, distance: 368.1
copy div "A qualified client is a type of investor that meets certain financial criteria,…"
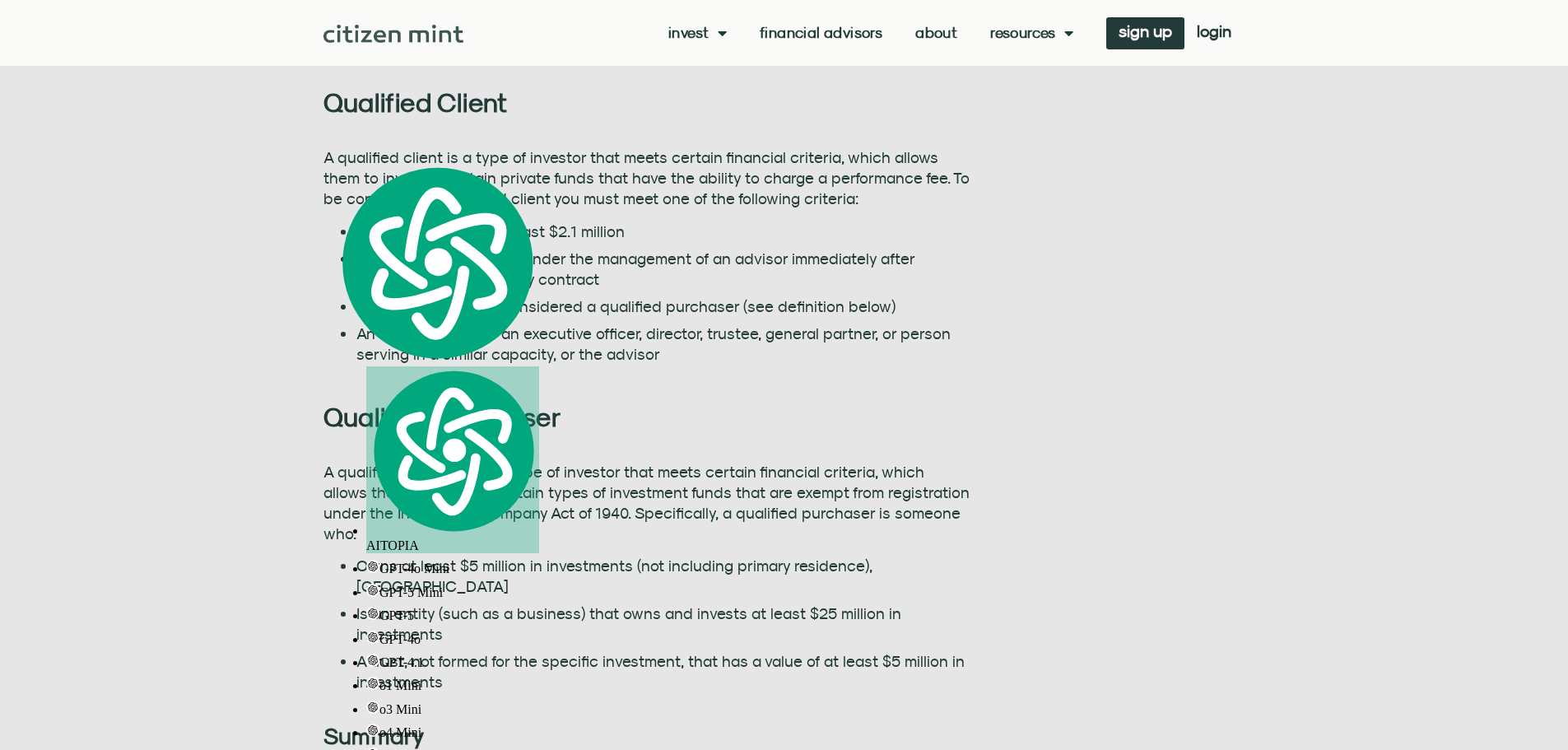
drag, startPoint x: 442, startPoint y: 515, endPoint x: 420, endPoint y: 505, distance: 24.2
click at [442, 515] on p "A qualified purchaser is a type of investor that meets certain financial criter…" at bounding box center [646, 503] width 647 height 82
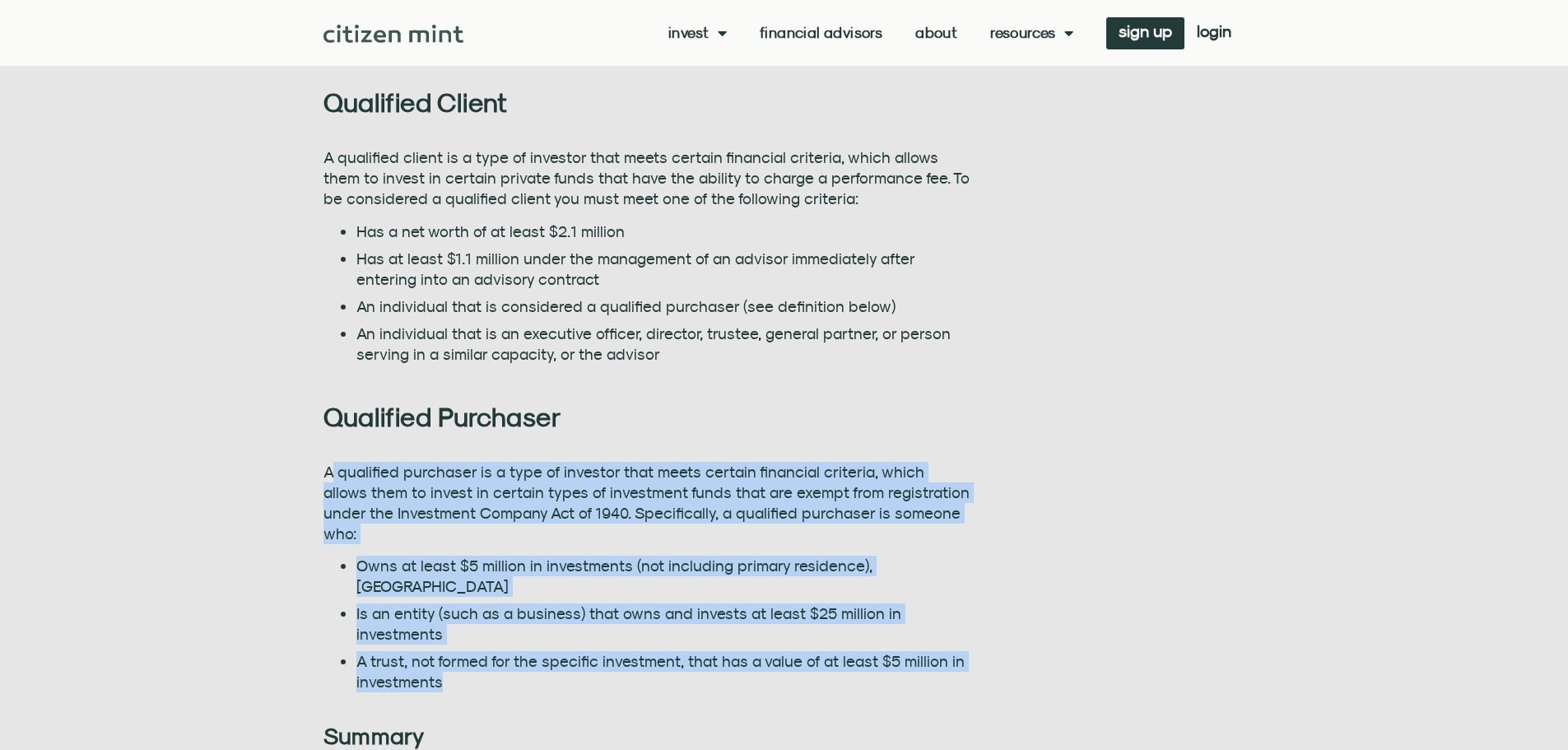
drag, startPoint x: 464, startPoint y: 637, endPoint x: 334, endPoint y: 475, distance: 207.7
click at [334, 475] on div "A qualified purchaser is a type of investor that meets certain financial criter…" at bounding box center [646, 577] width 647 height 231
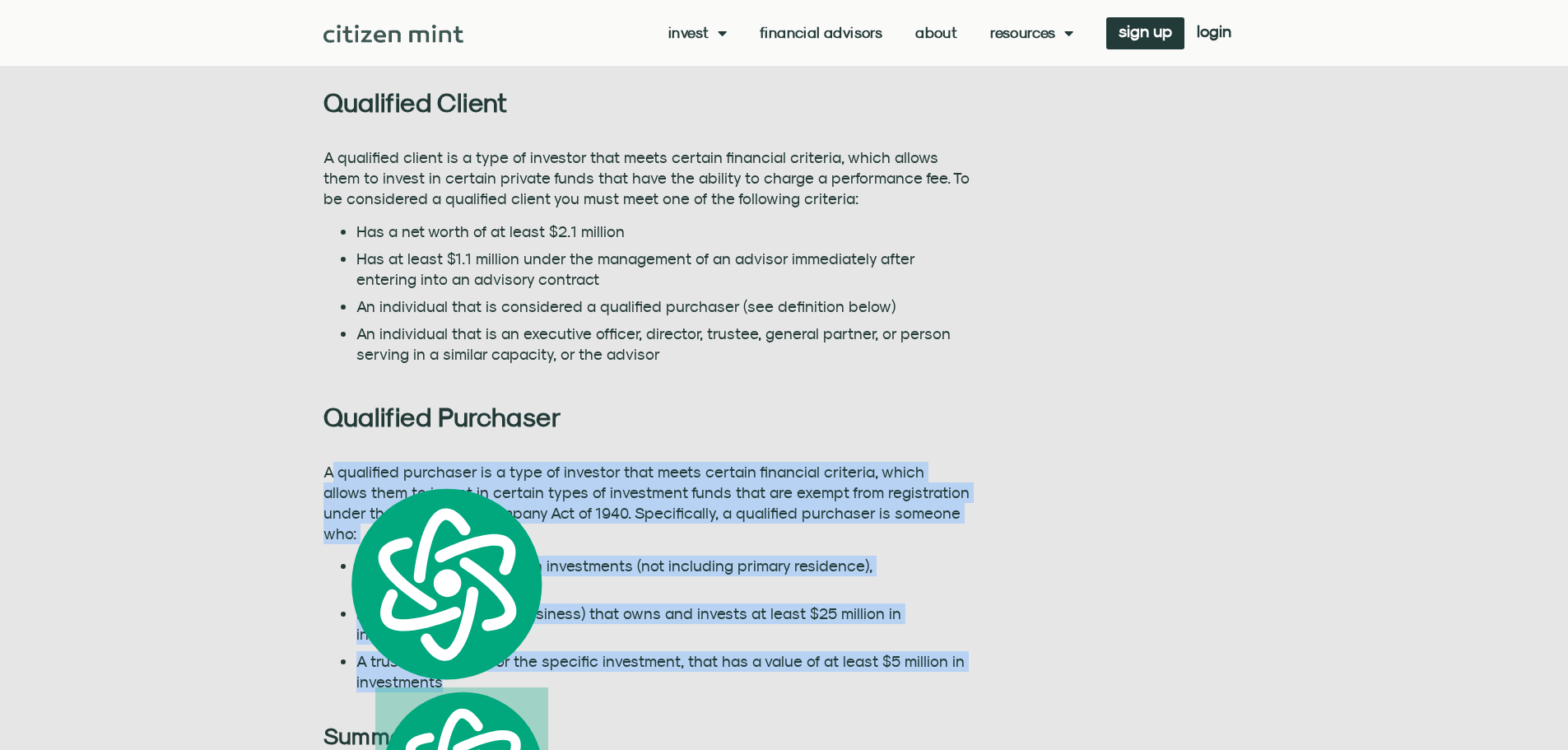
click at [944, 556] on li "Owns at least $5 million in investments (not including primary residence), [GEO…" at bounding box center [663, 576] width 614 height 41
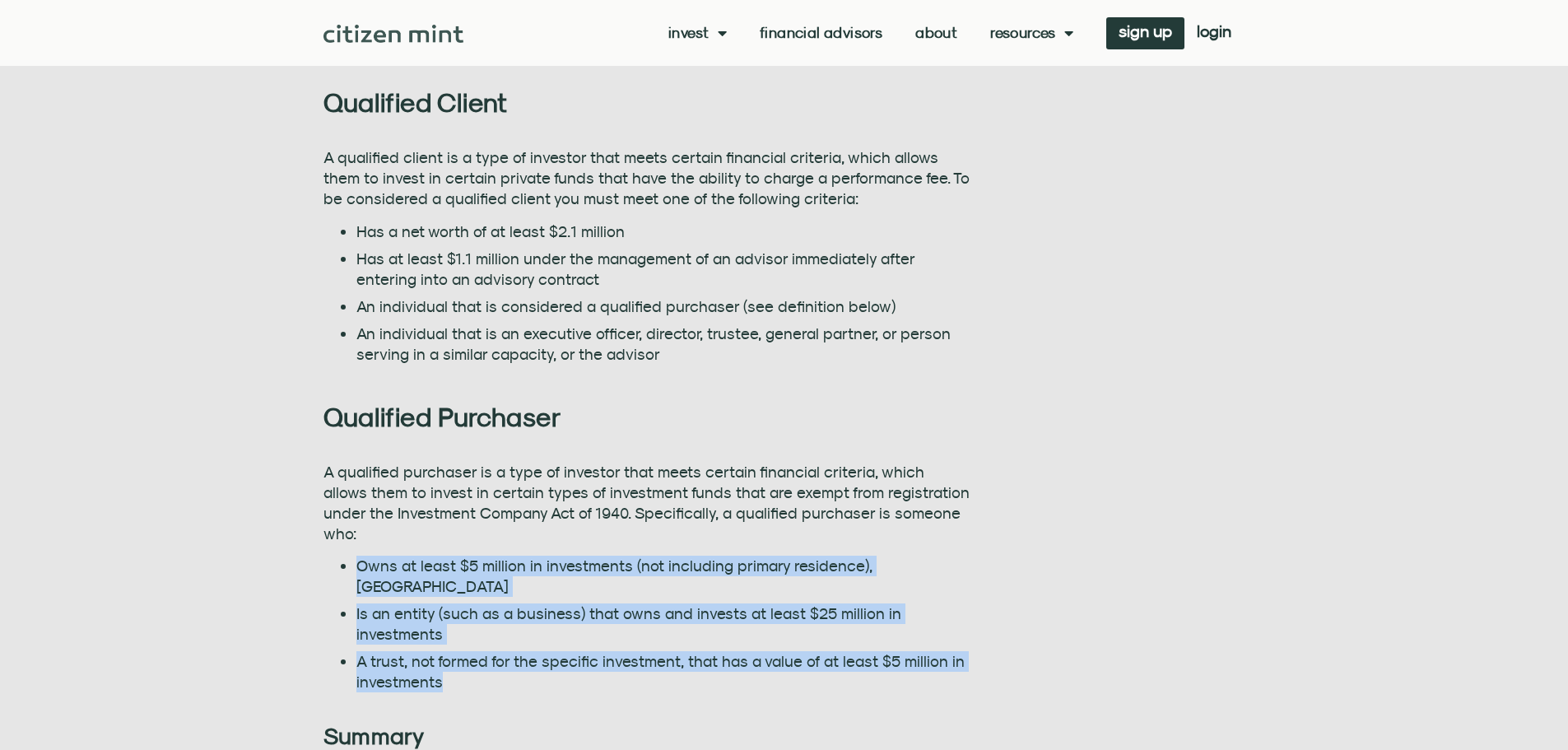
drag, startPoint x: 466, startPoint y: 631, endPoint x: 355, endPoint y: 545, distance: 140.4
click at [355, 556] on ul "Owns at least $5 million in investments (not including primary residence), OR I…" at bounding box center [646, 624] width 647 height 137
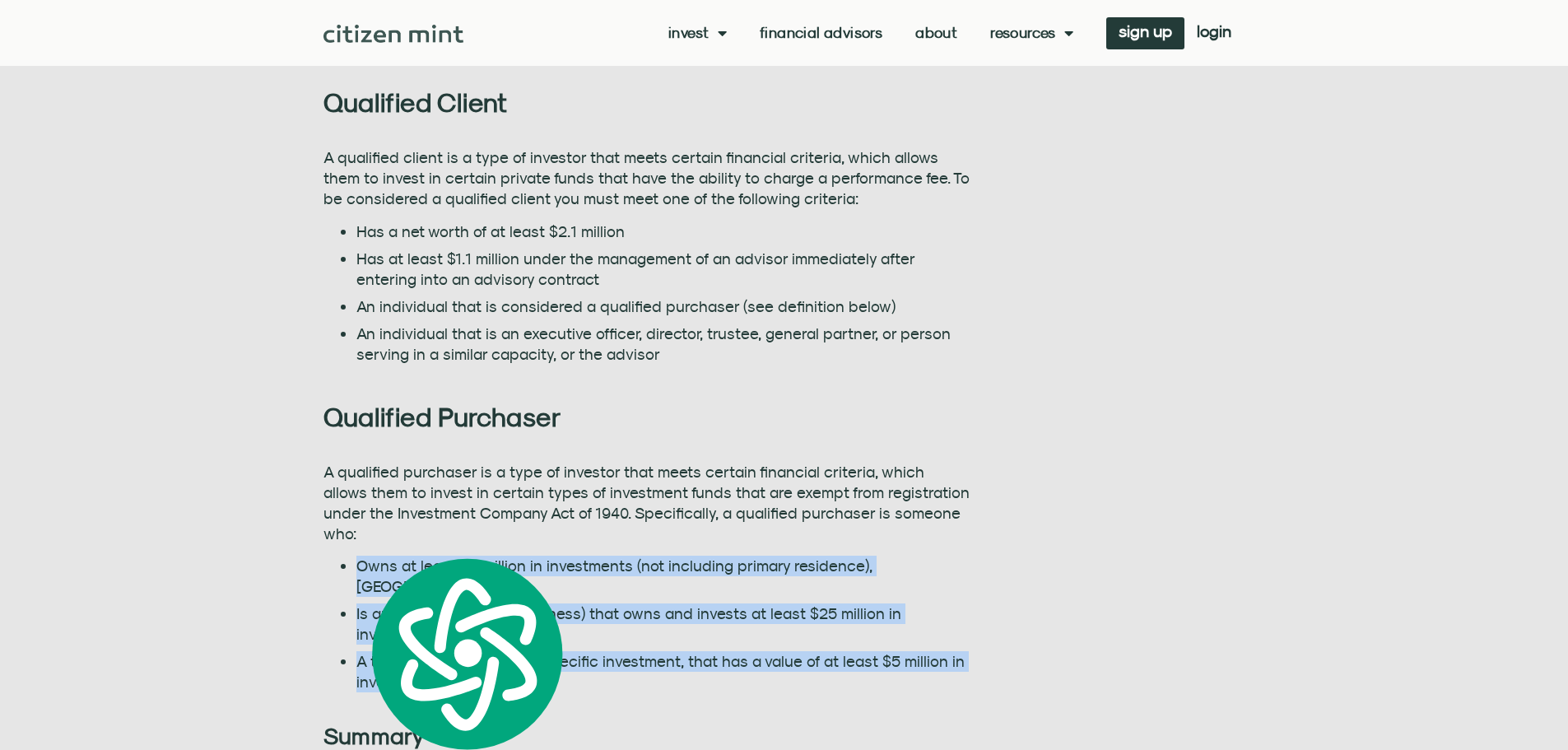
copy ul "Owns at least $5 million in investments (not including primary residence), OR I…"
